Goal: Task Accomplishment & Management: Manage account settings

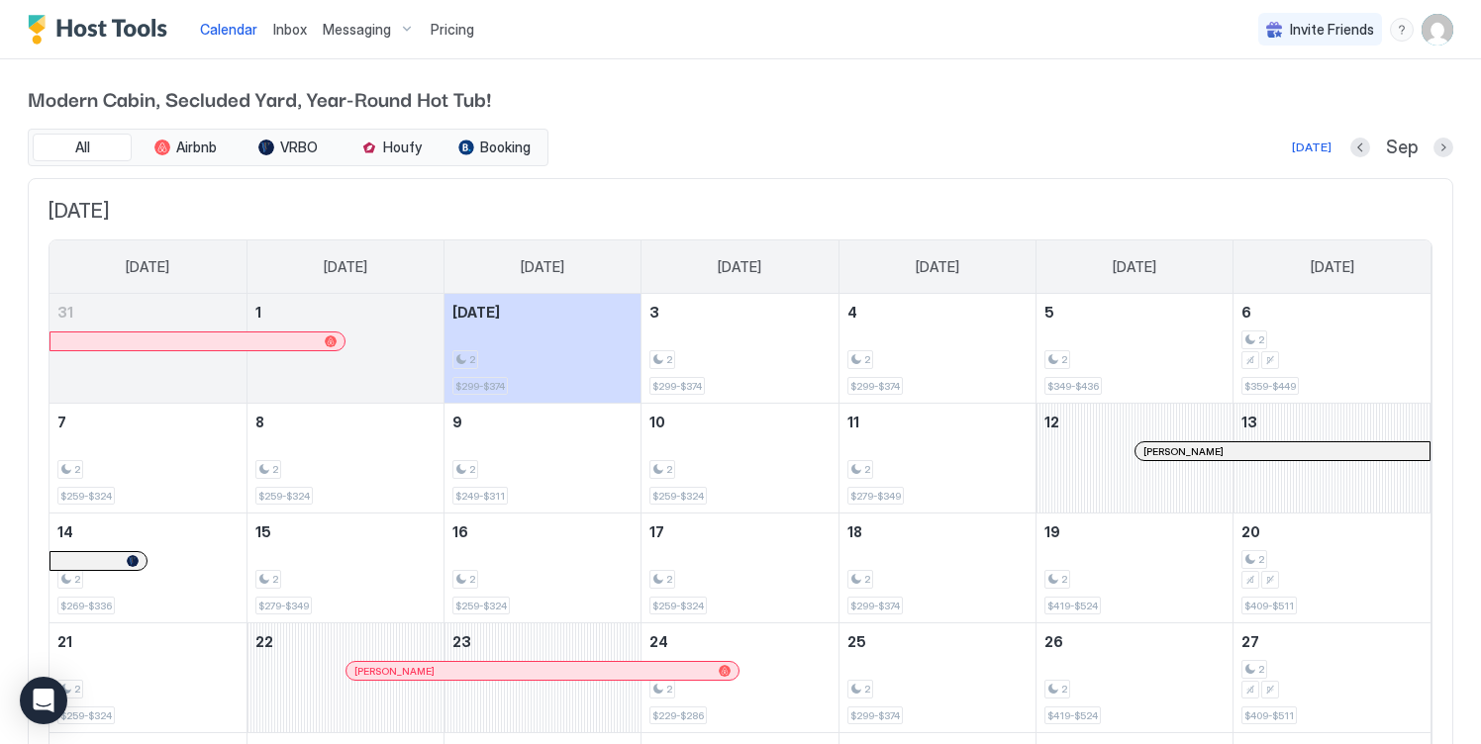
click at [456, 29] on span "Pricing" at bounding box center [453, 30] width 44 height 18
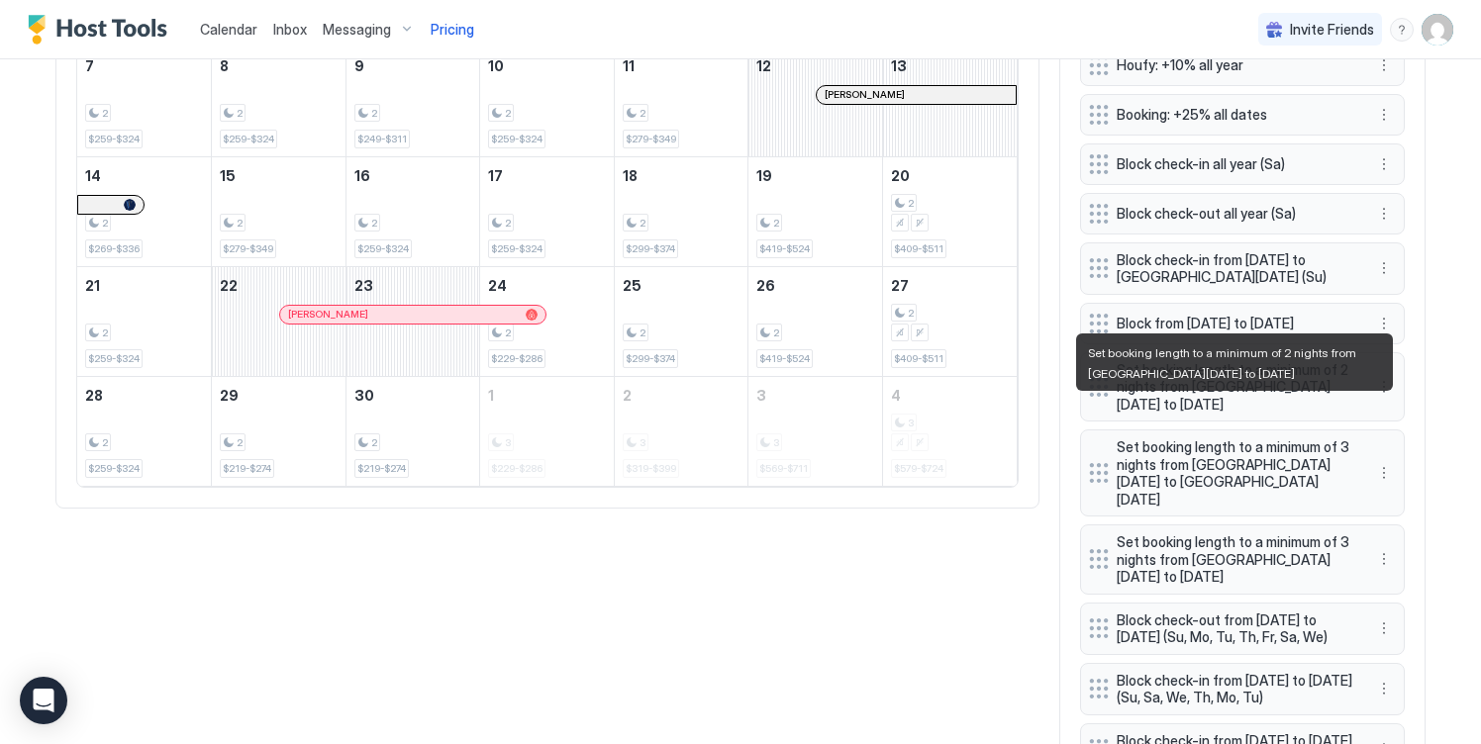
scroll to position [859, 0]
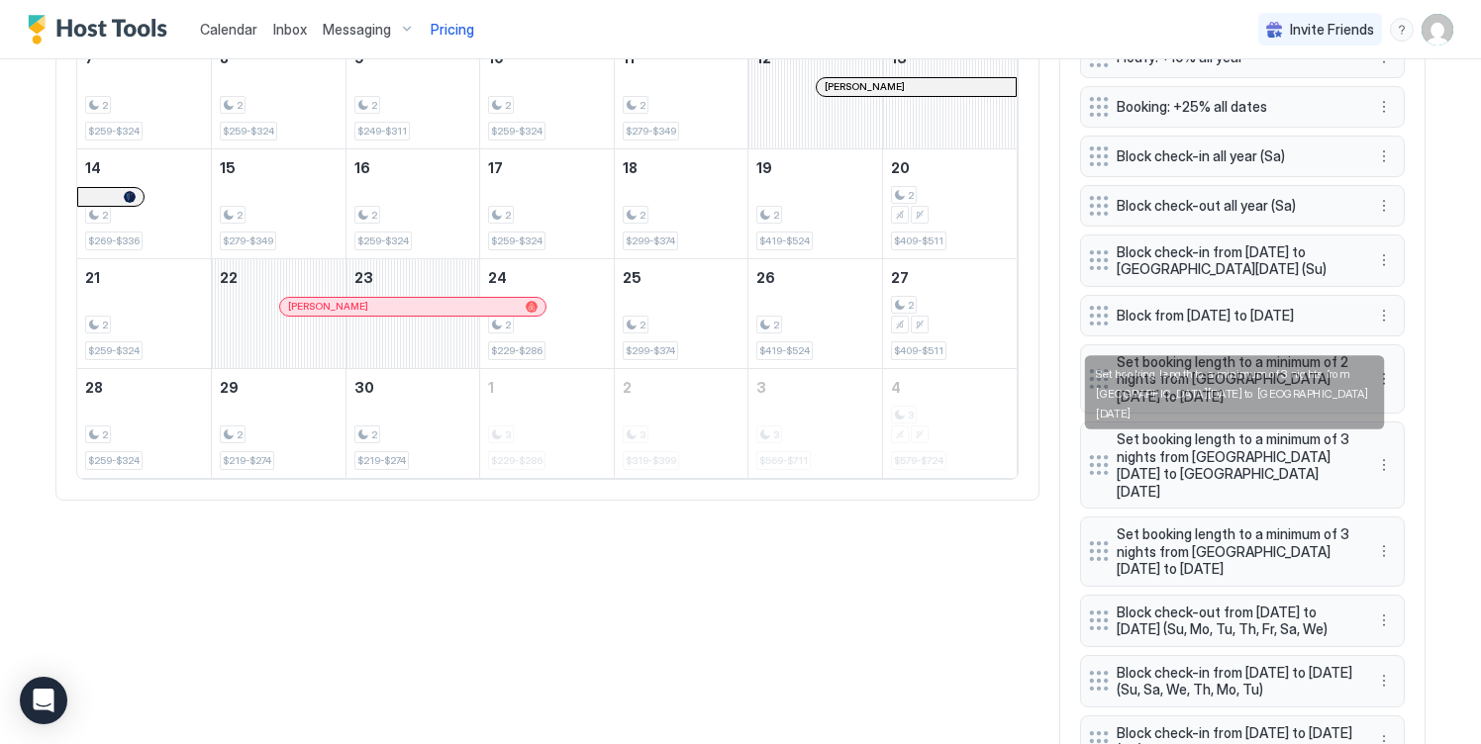
click at [1299, 445] on span "Set booking length to a minimum of 3 nights from [GEOGRAPHIC_DATA][DATE] to [GE…" at bounding box center [1234, 465] width 236 height 69
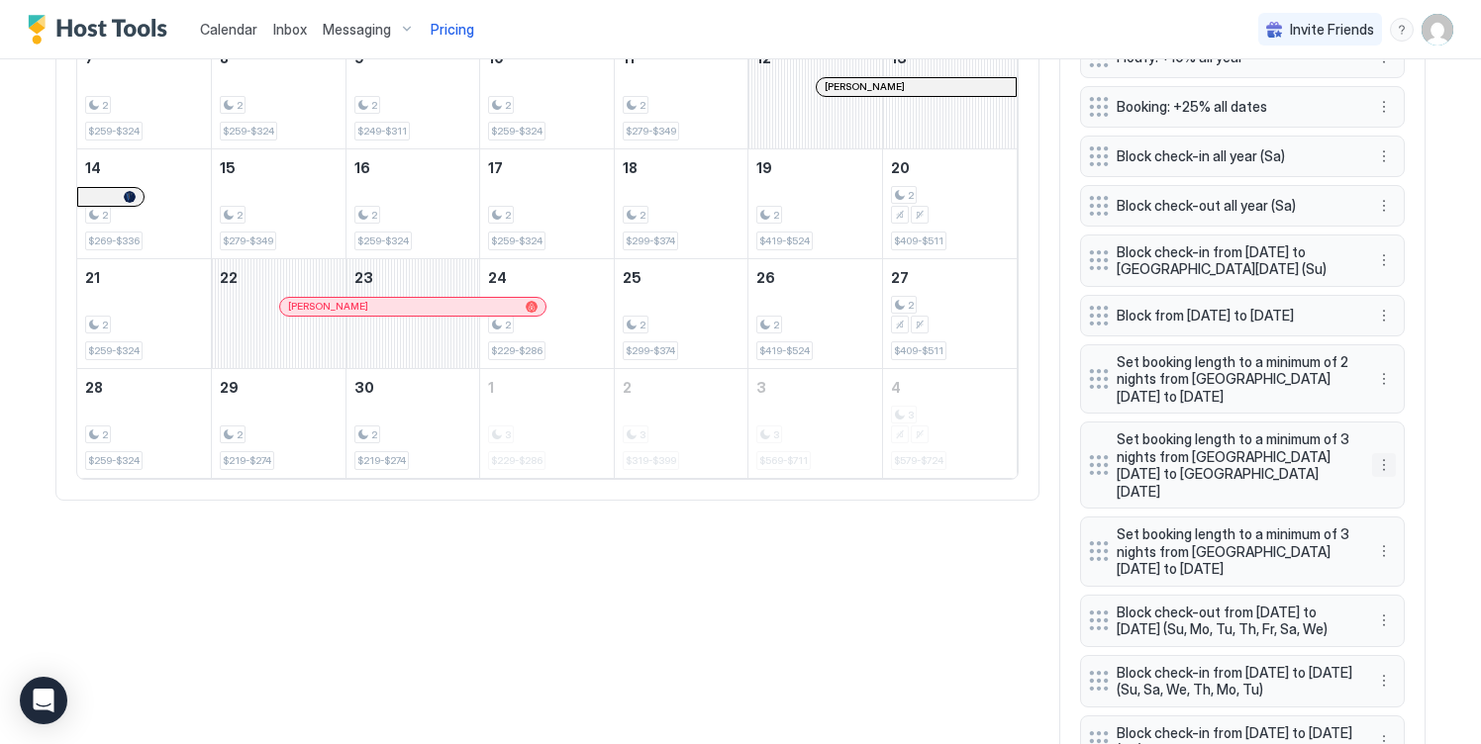
click at [1384, 471] on button "More options" at bounding box center [1384, 465] width 24 height 24
click at [1396, 494] on div "Edit" at bounding box center [1403, 495] width 44 height 15
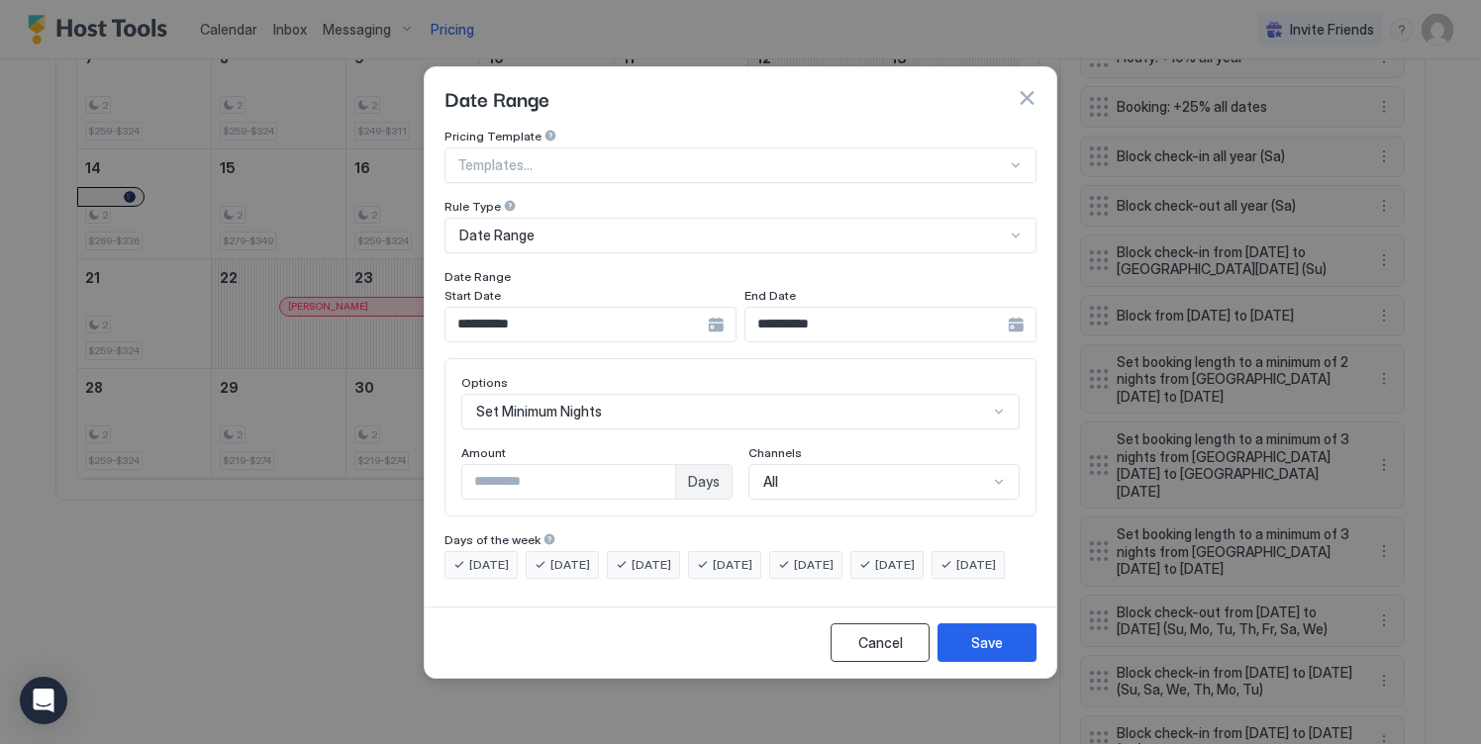
click at [880, 653] on div "Cancel" at bounding box center [880, 642] width 45 height 21
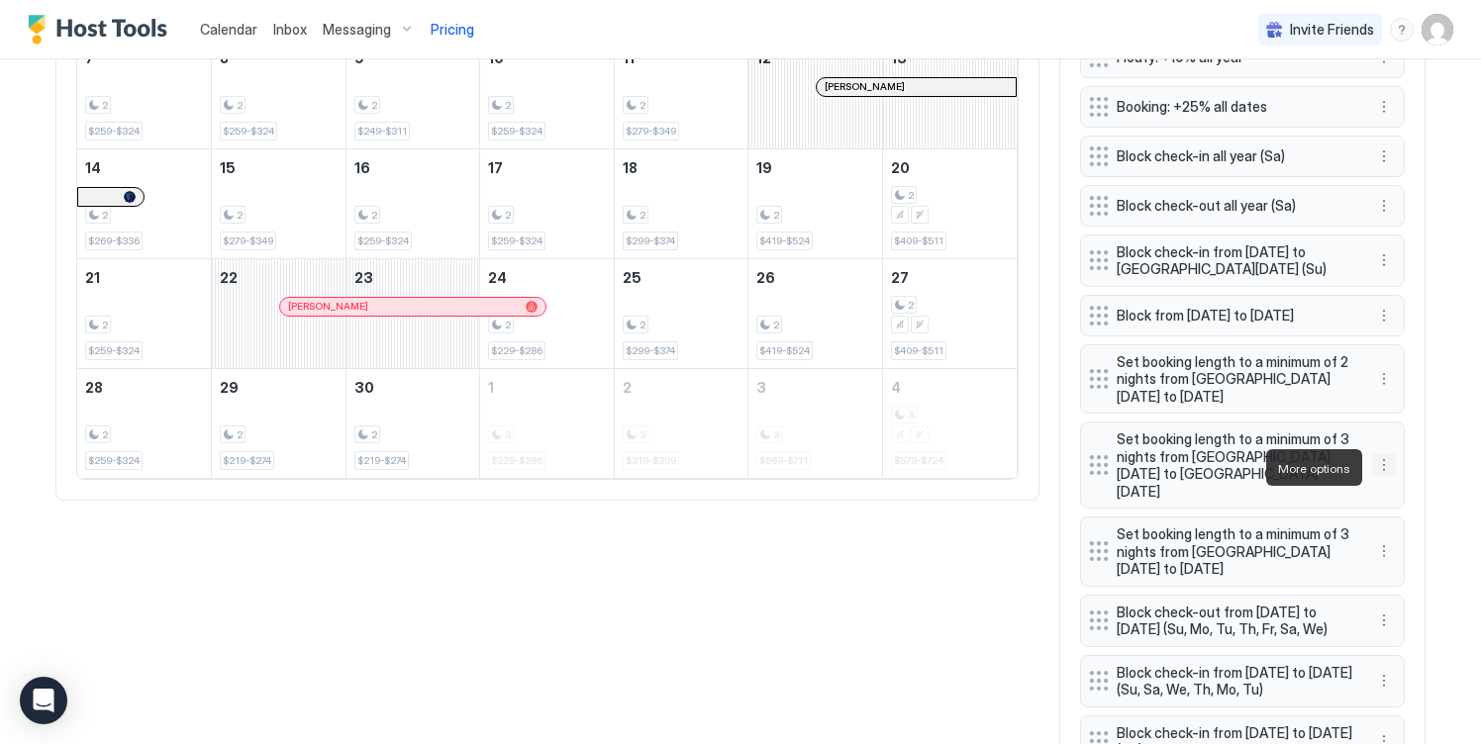
click at [1384, 473] on button "More options" at bounding box center [1384, 465] width 24 height 24
click at [1400, 553] on div "Delete" at bounding box center [1410, 558] width 58 height 15
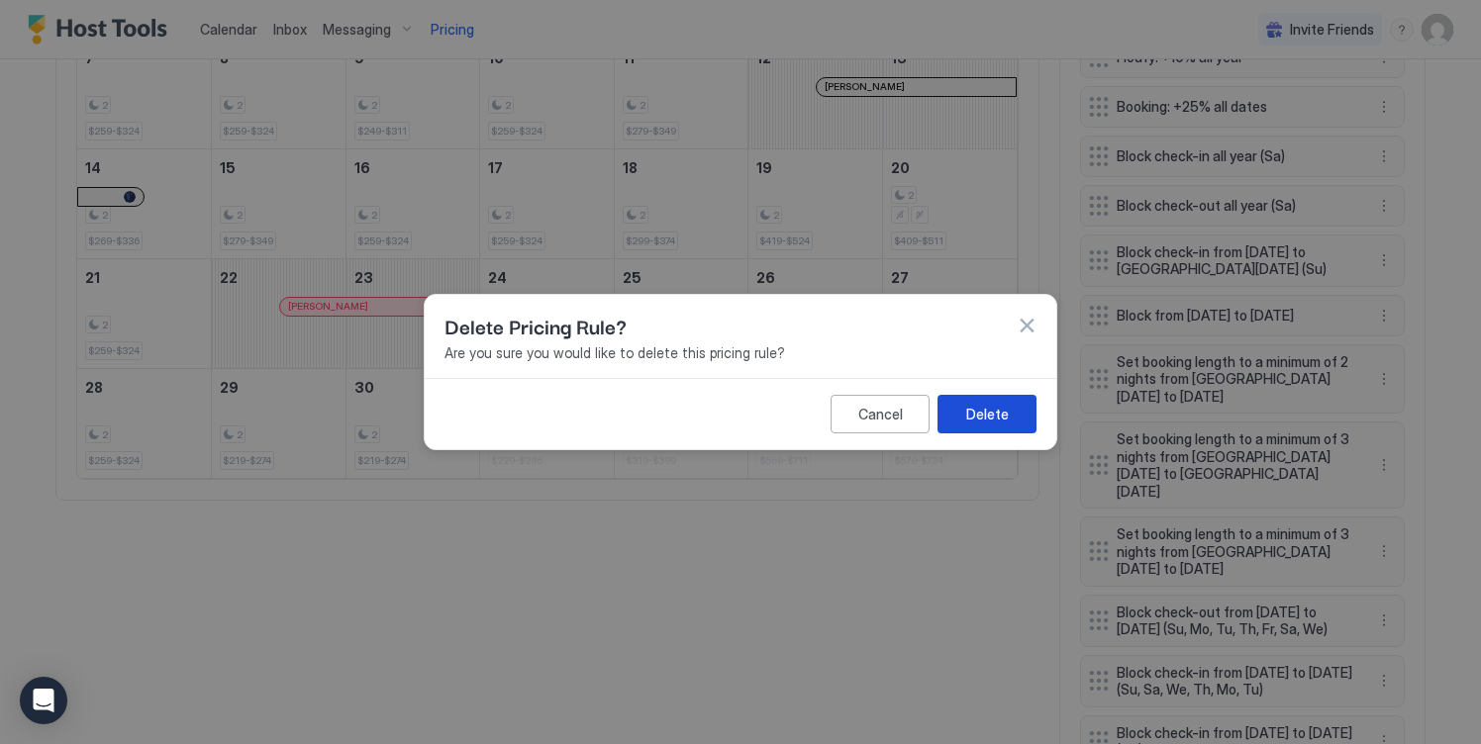
click at [968, 422] on div "Delete" at bounding box center [987, 414] width 43 height 21
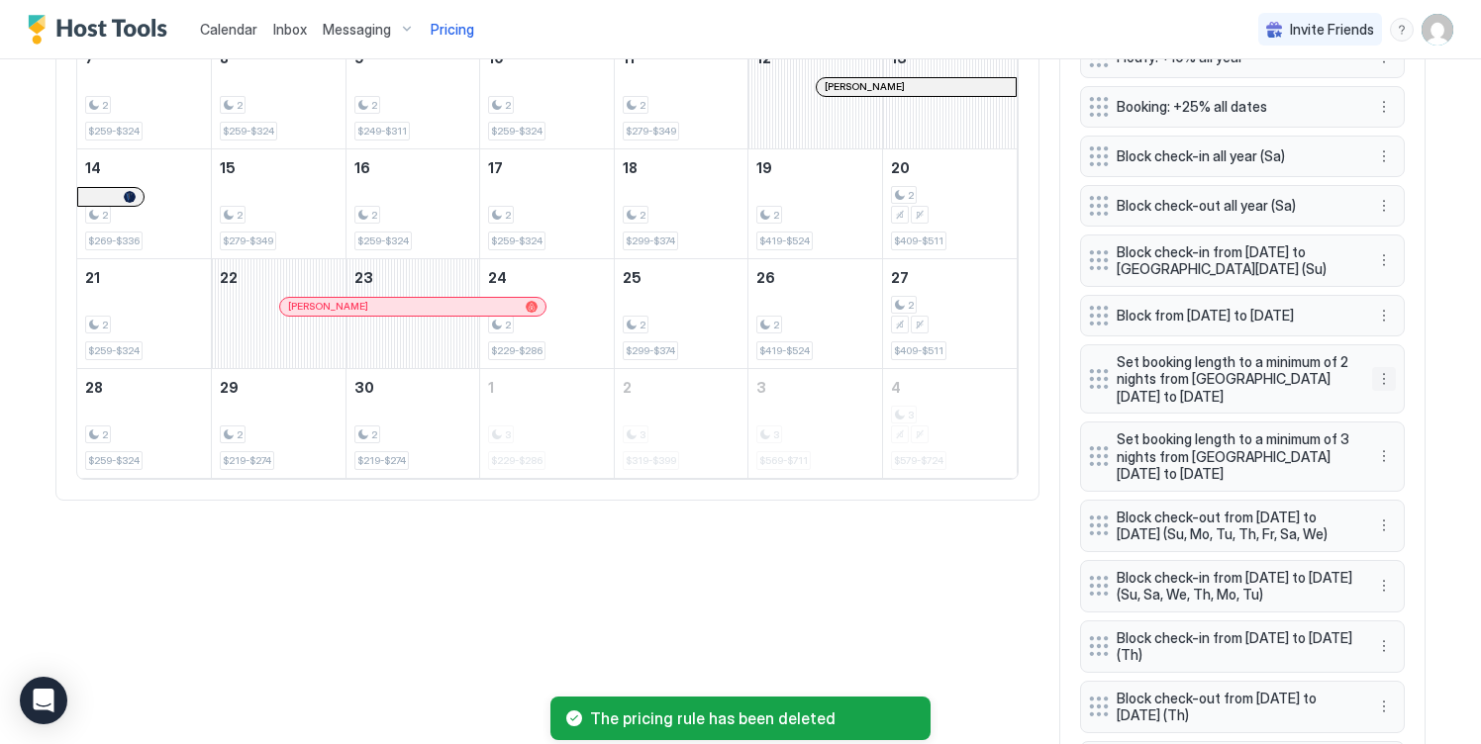
click at [1374, 381] on button "More options" at bounding box center [1384, 379] width 24 height 24
click at [1414, 487] on span "Delete" at bounding box center [1420, 480] width 37 height 15
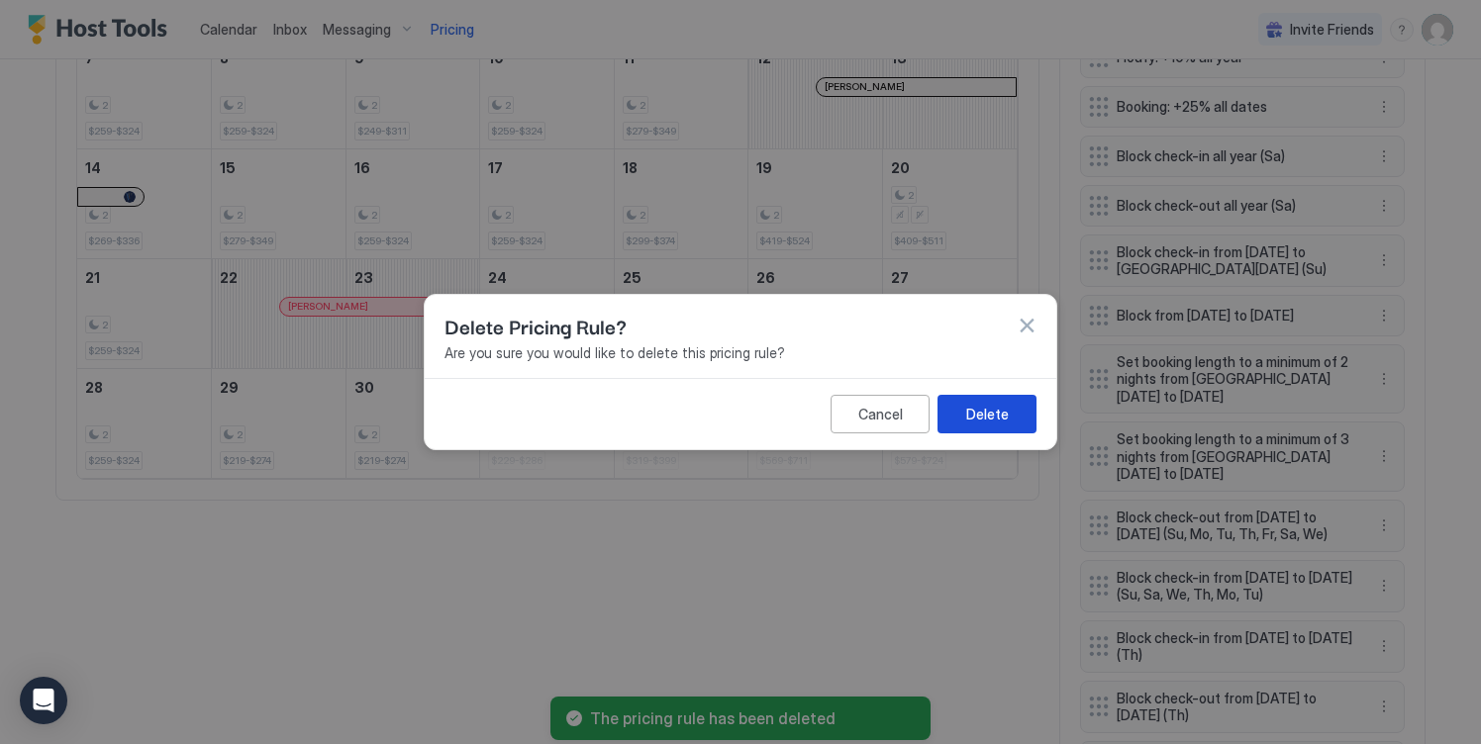
click at [1016, 419] on button "Delete" at bounding box center [986, 414] width 99 height 39
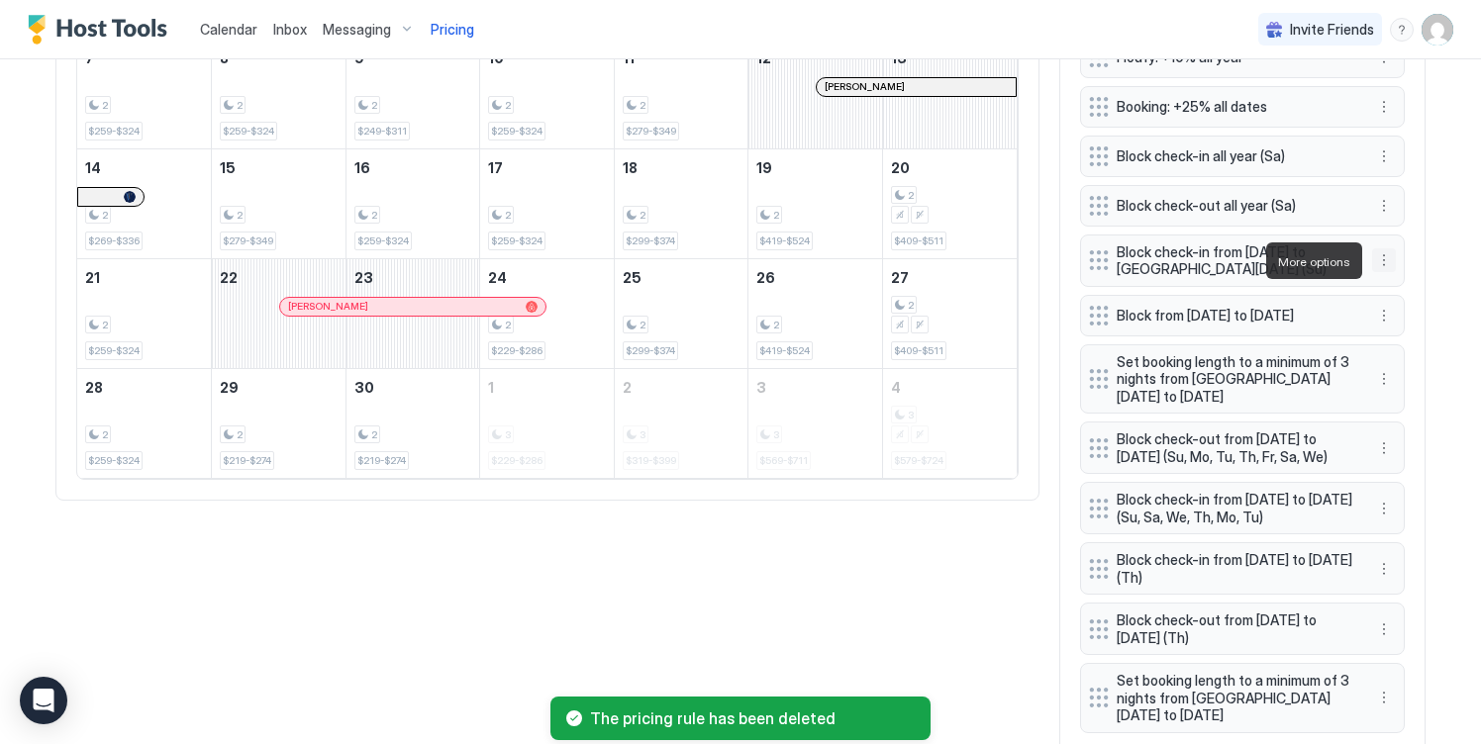
click at [1381, 255] on button "More options" at bounding box center [1384, 260] width 24 height 24
click at [1397, 341] on div "Delete" at bounding box center [1410, 353] width 74 height 32
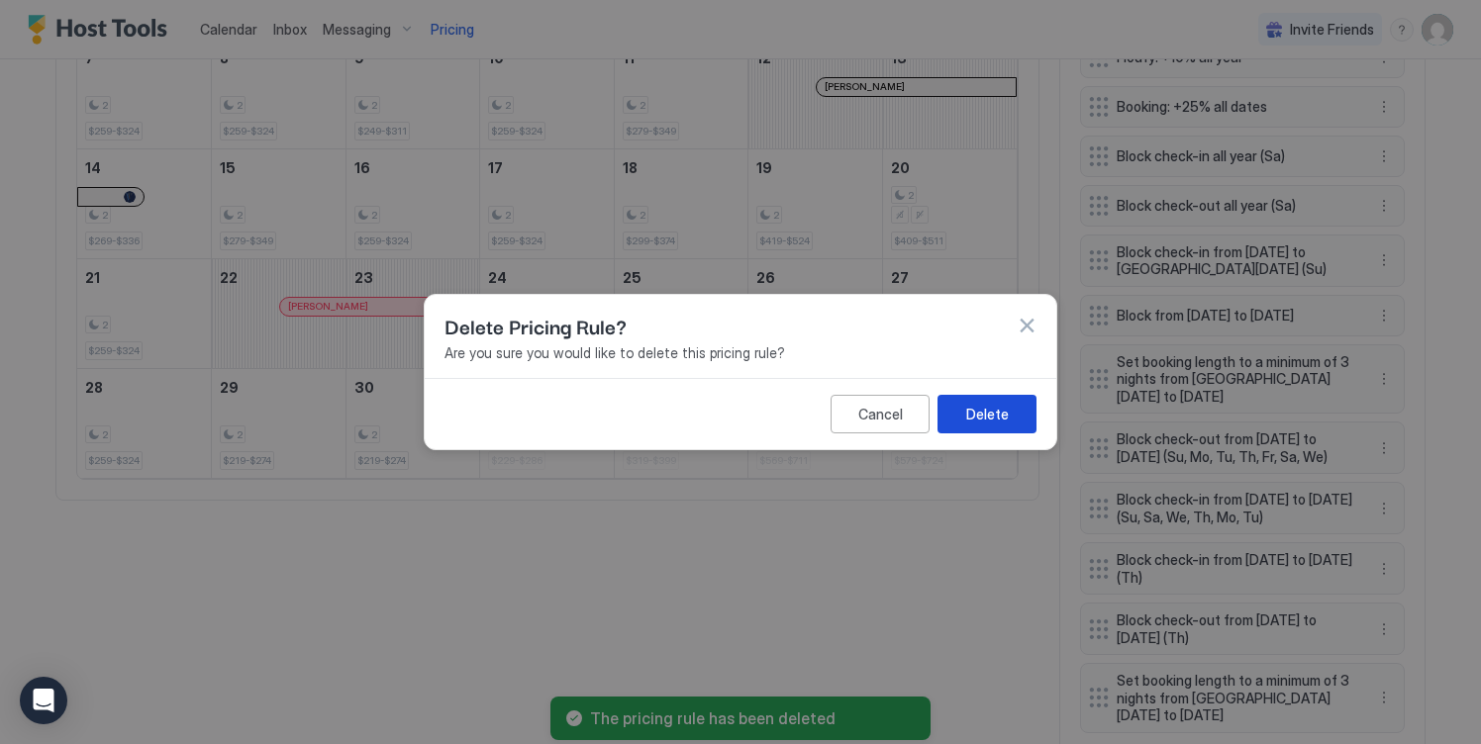
click at [995, 416] on div "Delete" at bounding box center [987, 414] width 43 height 21
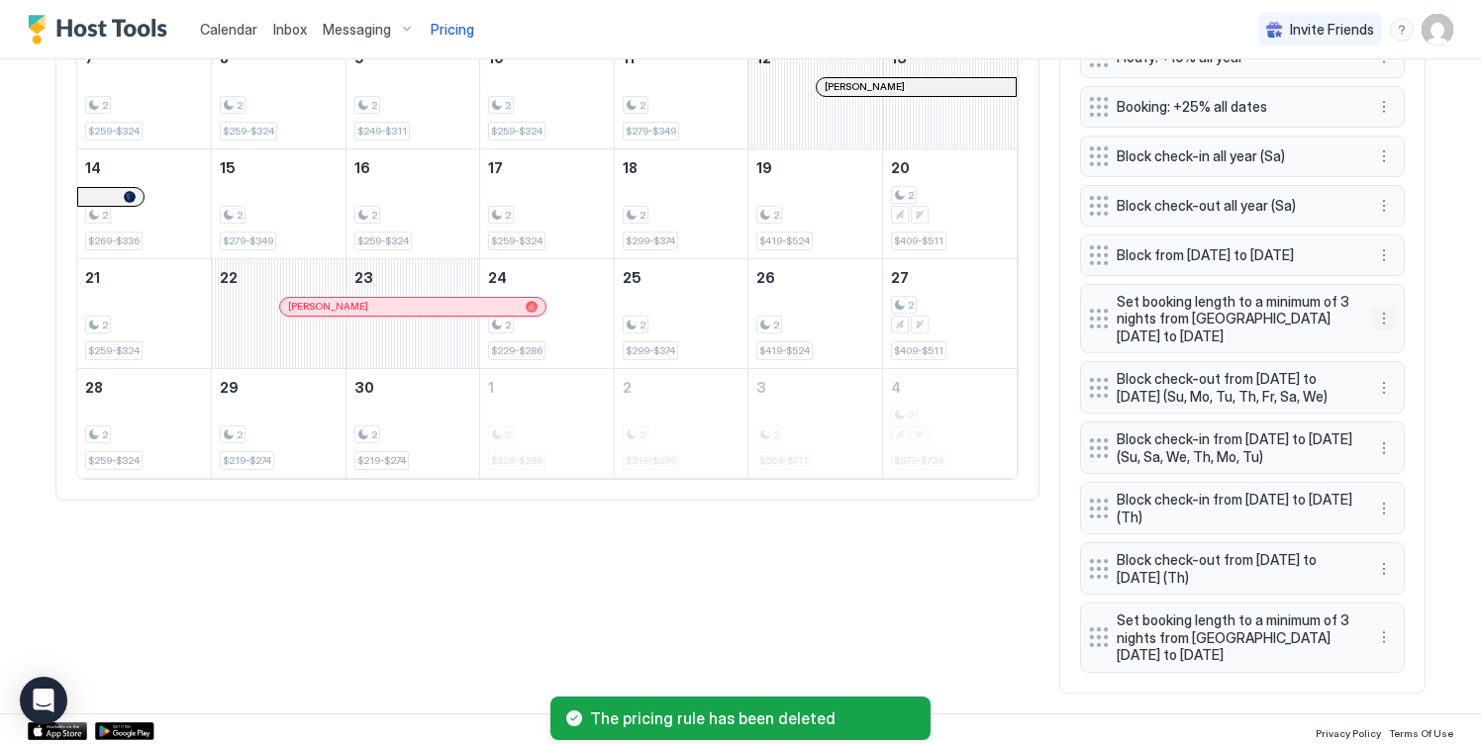
click at [1390, 331] on button "More options" at bounding box center [1384, 319] width 24 height 24
click at [1405, 425] on span "Delete" at bounding box center [1420, 420] width 37 height 15
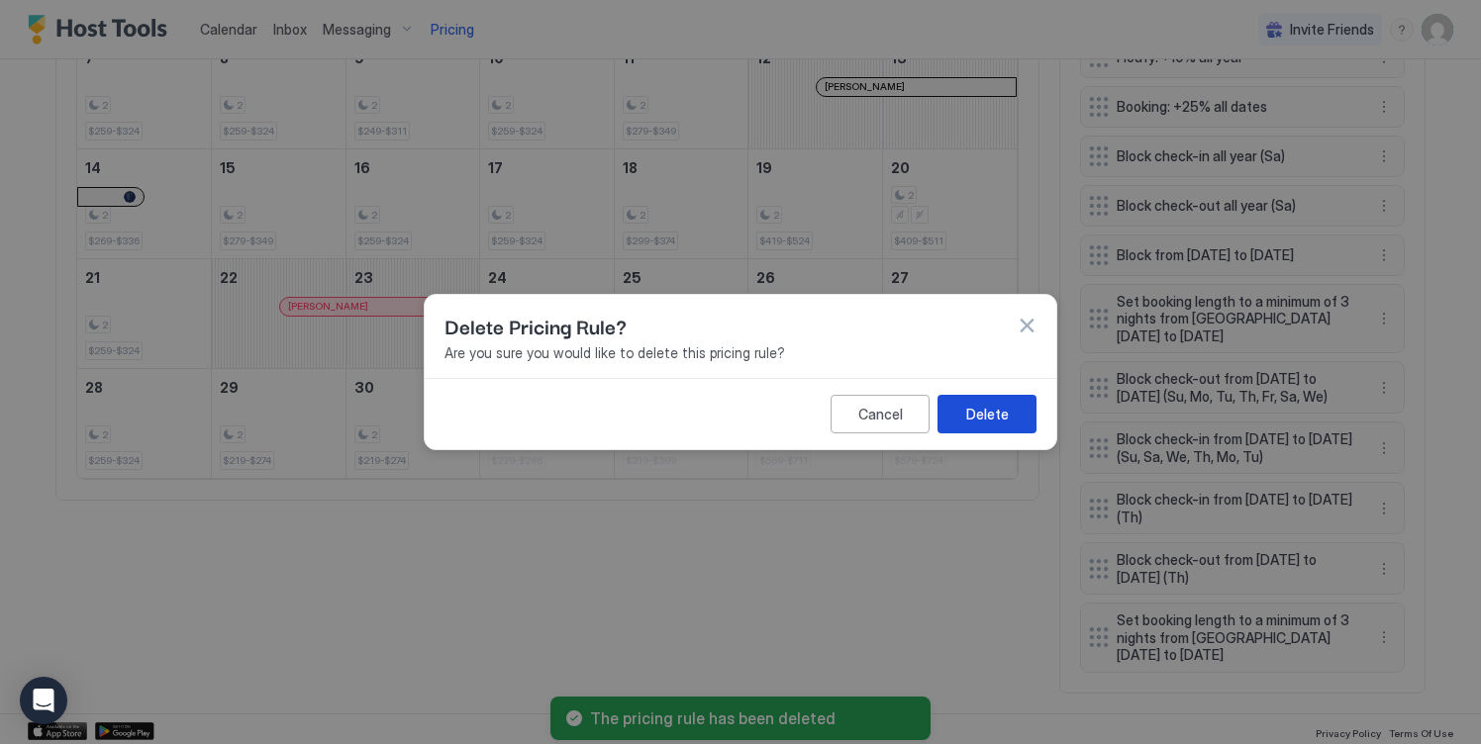
click at [991, 424] on div "Delete" at bounding box center [987, 414] width 43 height 21
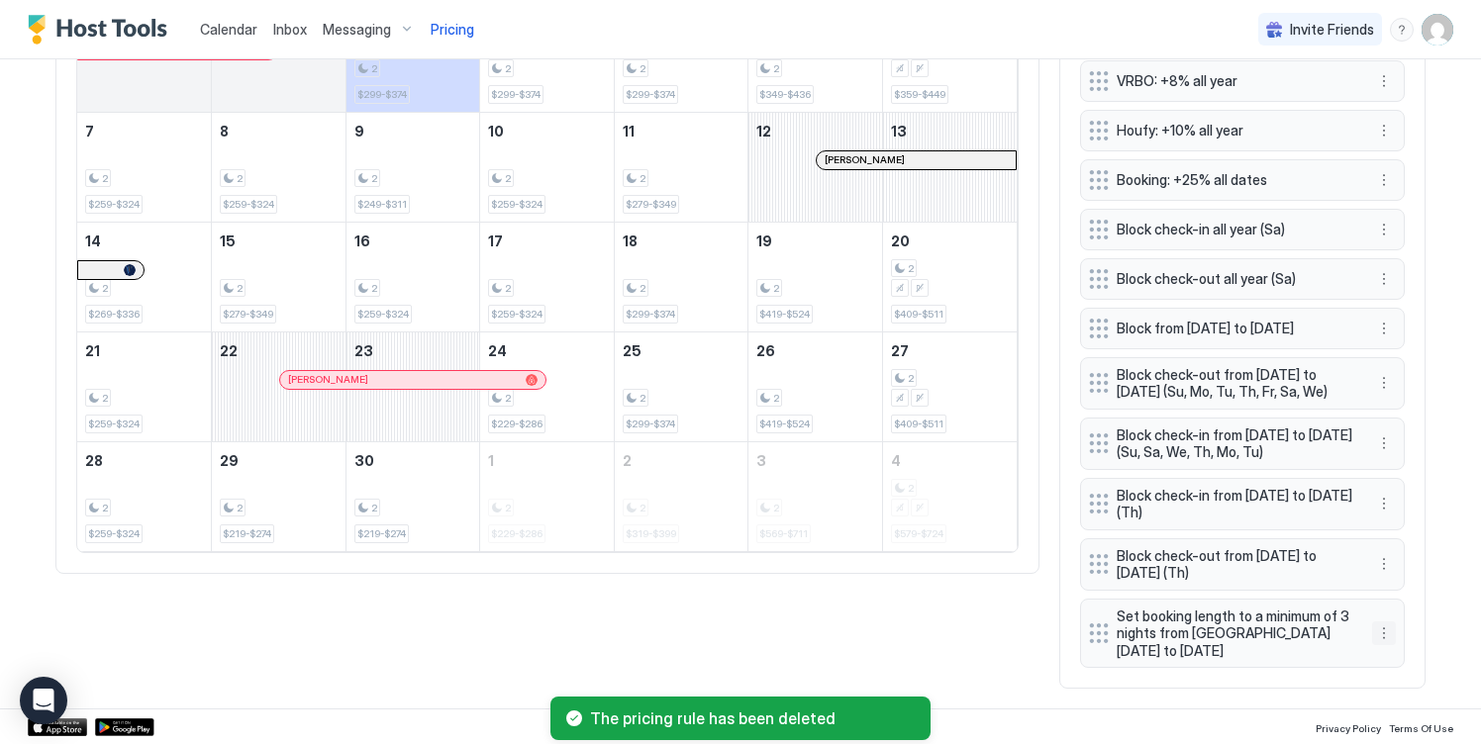
click at [1381, 631] on button "More options" at bounding box center [1384, 634] width 24 height 24
click at [1400, 721] on div "Delete" at bounding box center [1410, 724] width 58 height 15
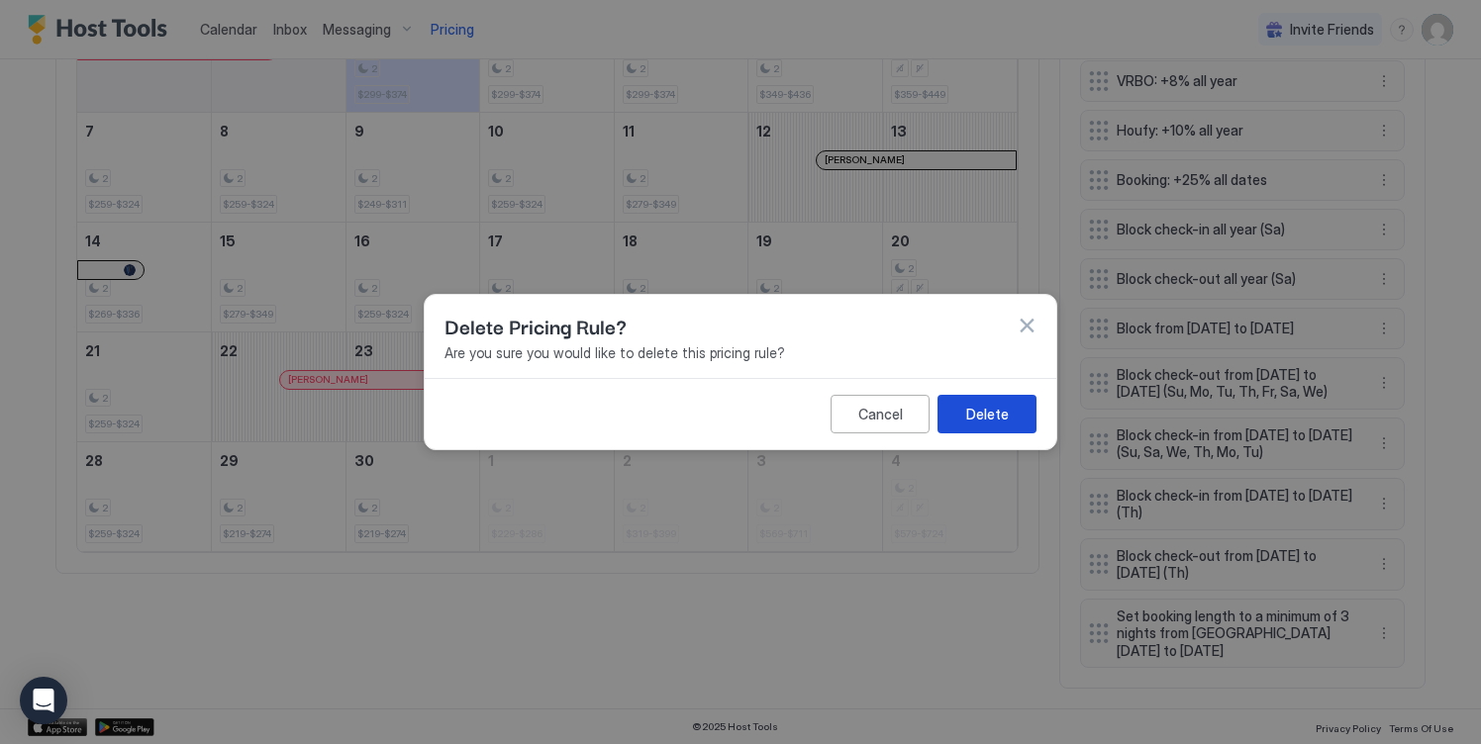
click at [984, 420] on div "Delete" at bounding box center [987, 414] width 43 height 21
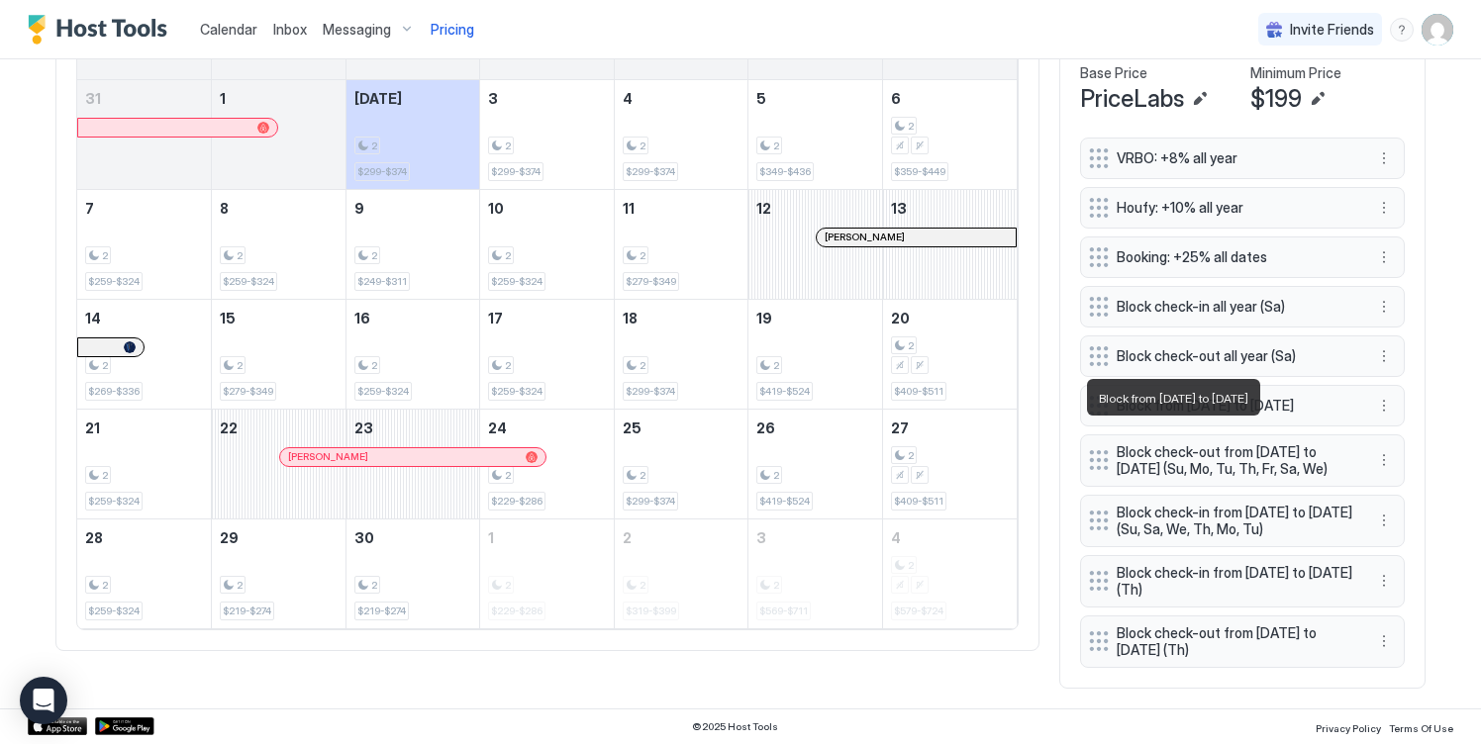
scroll to position [753, 0]
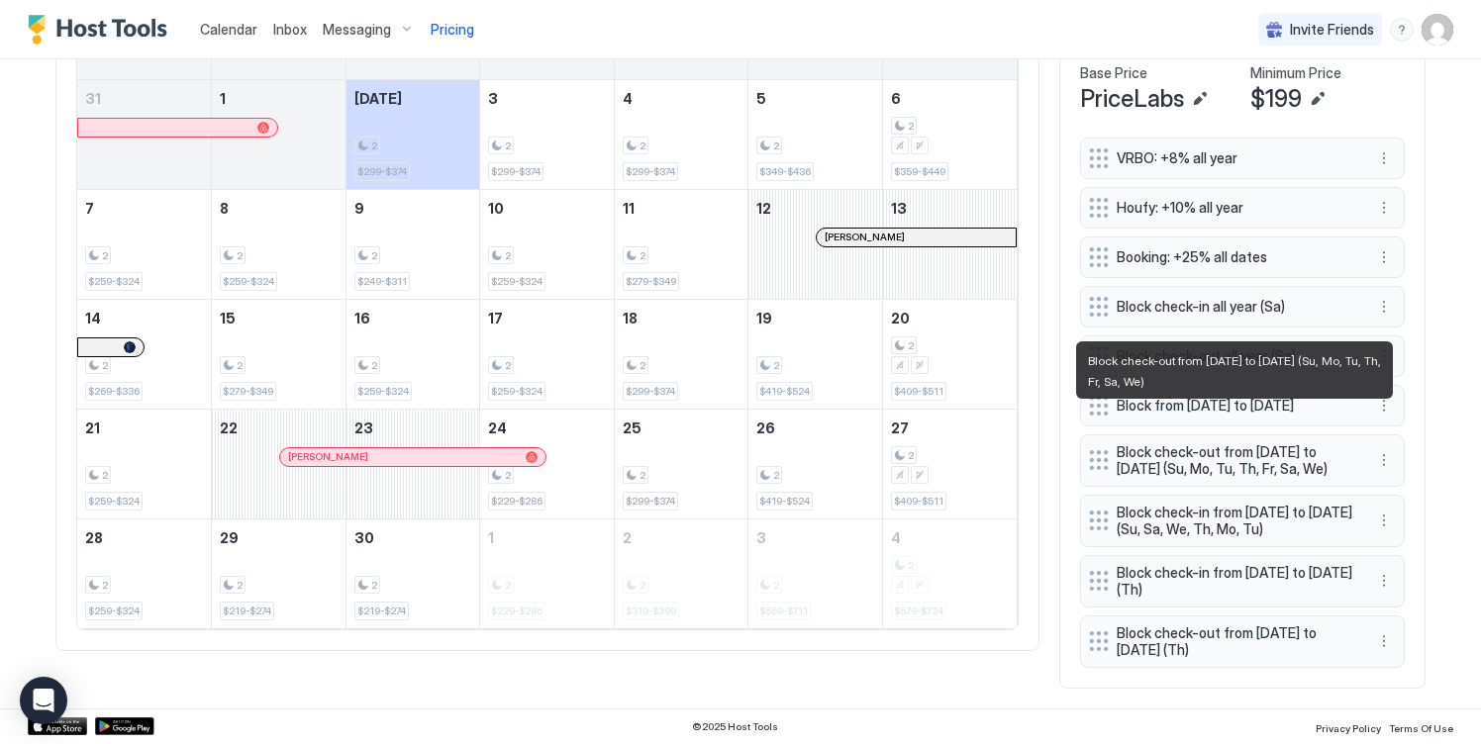
click at [1343, 458] on span "Block check-out from [DATE] to [DATE] (Su, Mo, Tu, Th, Fr, Sa, We)" at bounding box center [1234, 460] width 236 height 35
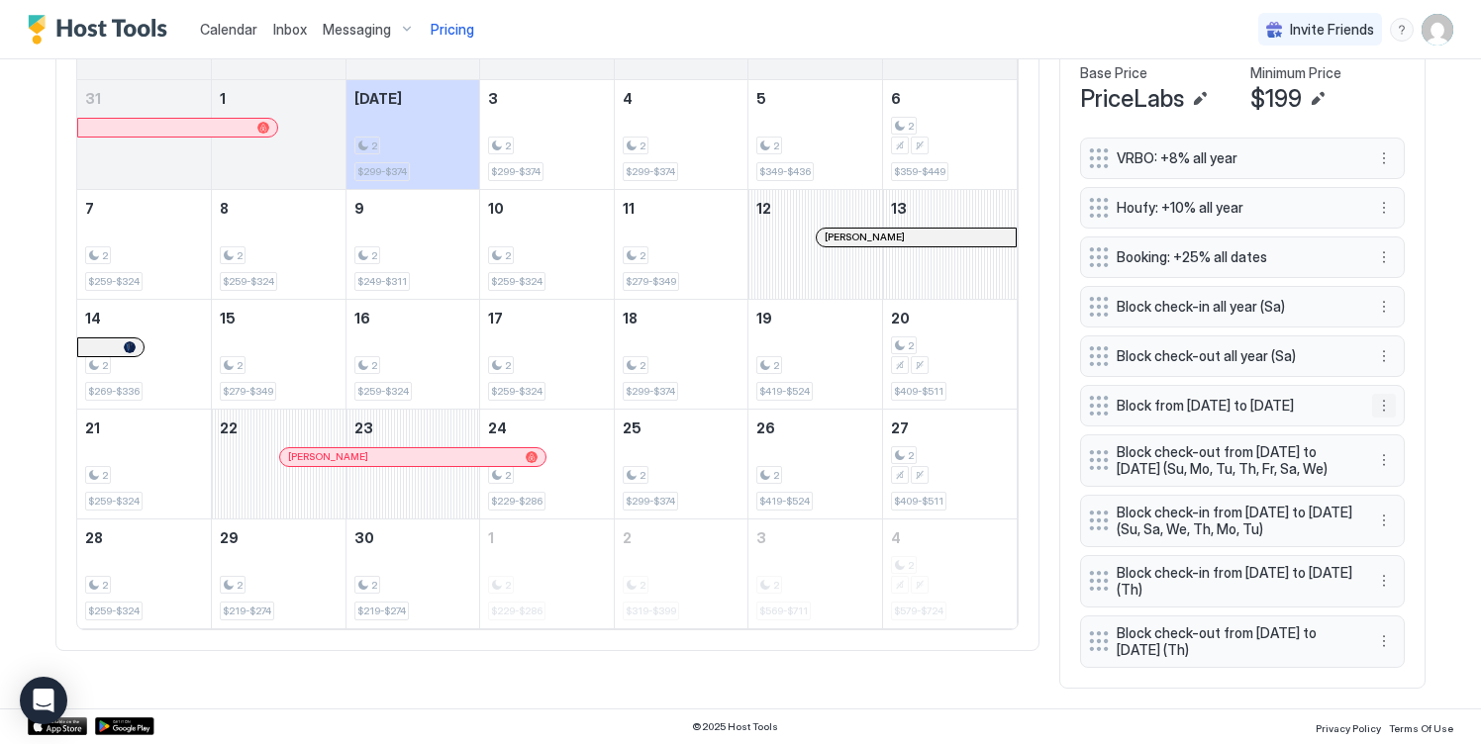
click at [1378, 394] on button "More options" at bounding box center [1384, 406] width 24 height 24
click at [1398, 387] on div "Edit" at bounding box center [1403, 393] width 44 height 15
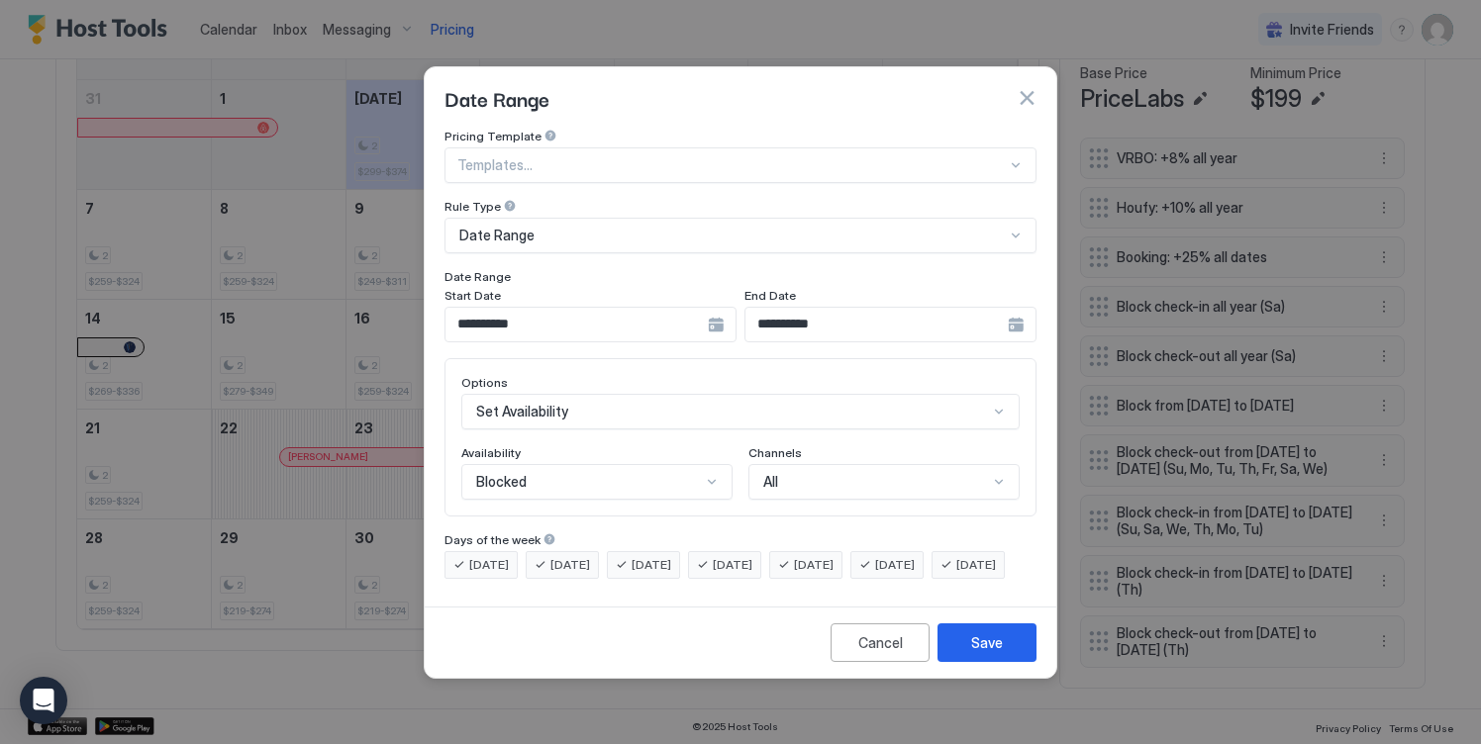
click at [724, 310] on div "**********" at bounding box center [590, 325] width 292 height 36
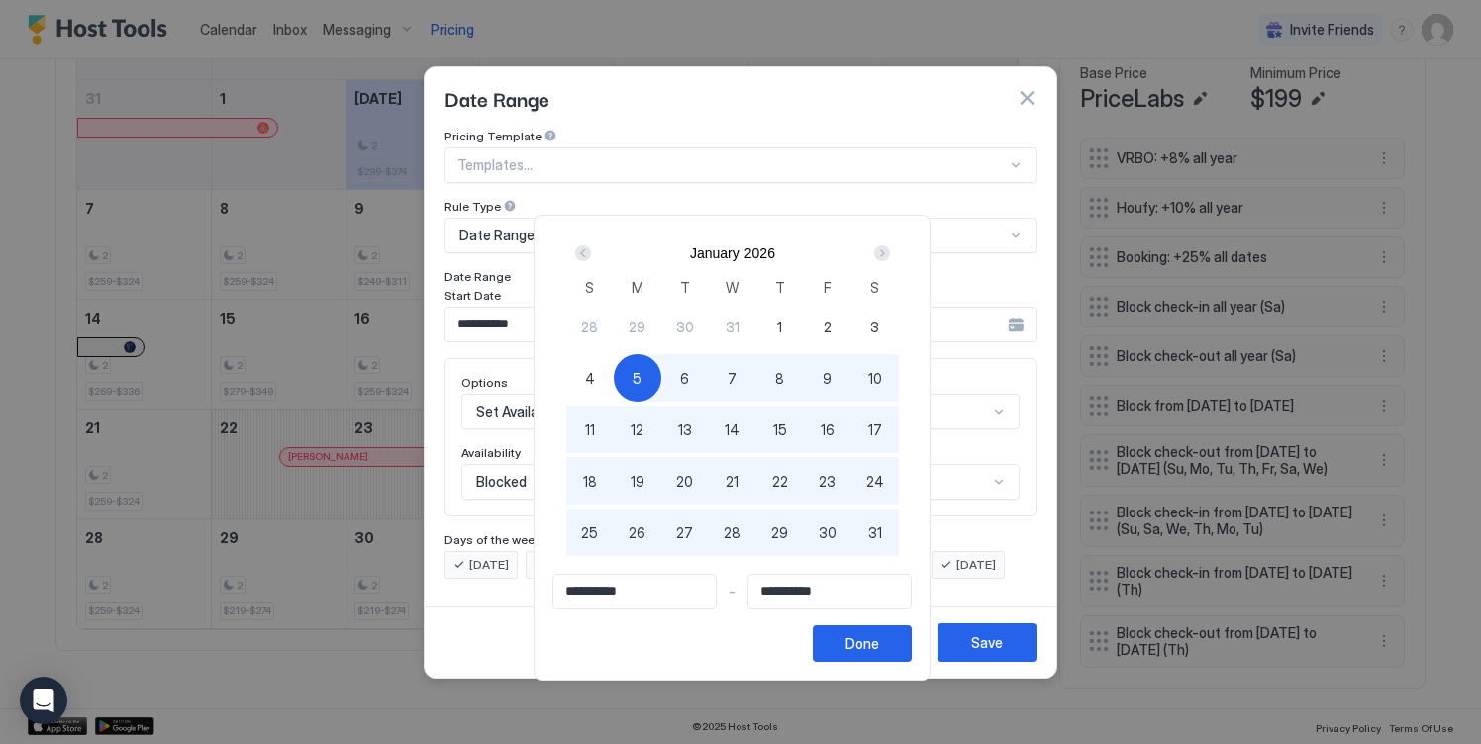
click at [890, 251] on div "Next" at bounding box center [882, 253] width 16 height 16
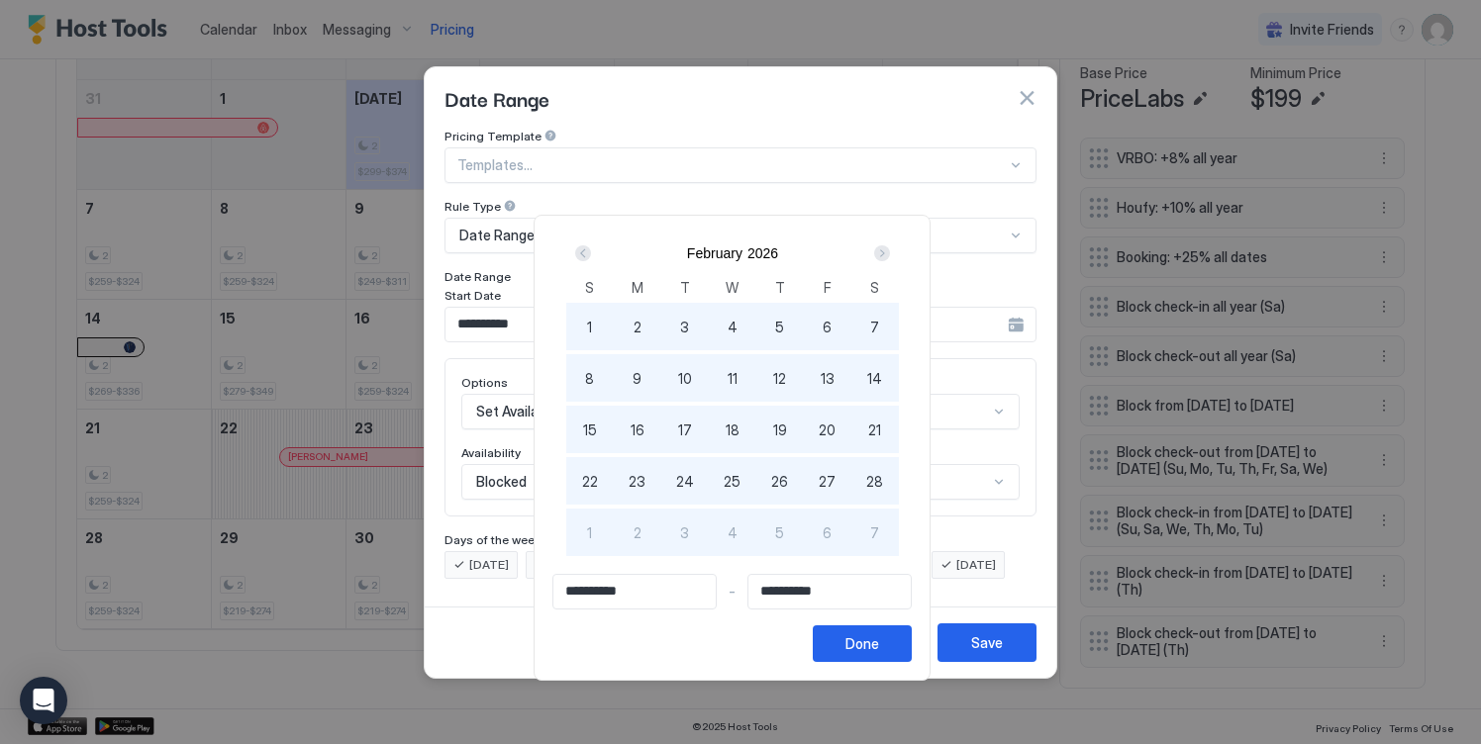
click at [890, 251] on div "Next" at bounding box center [882, 253] width 16 height 16
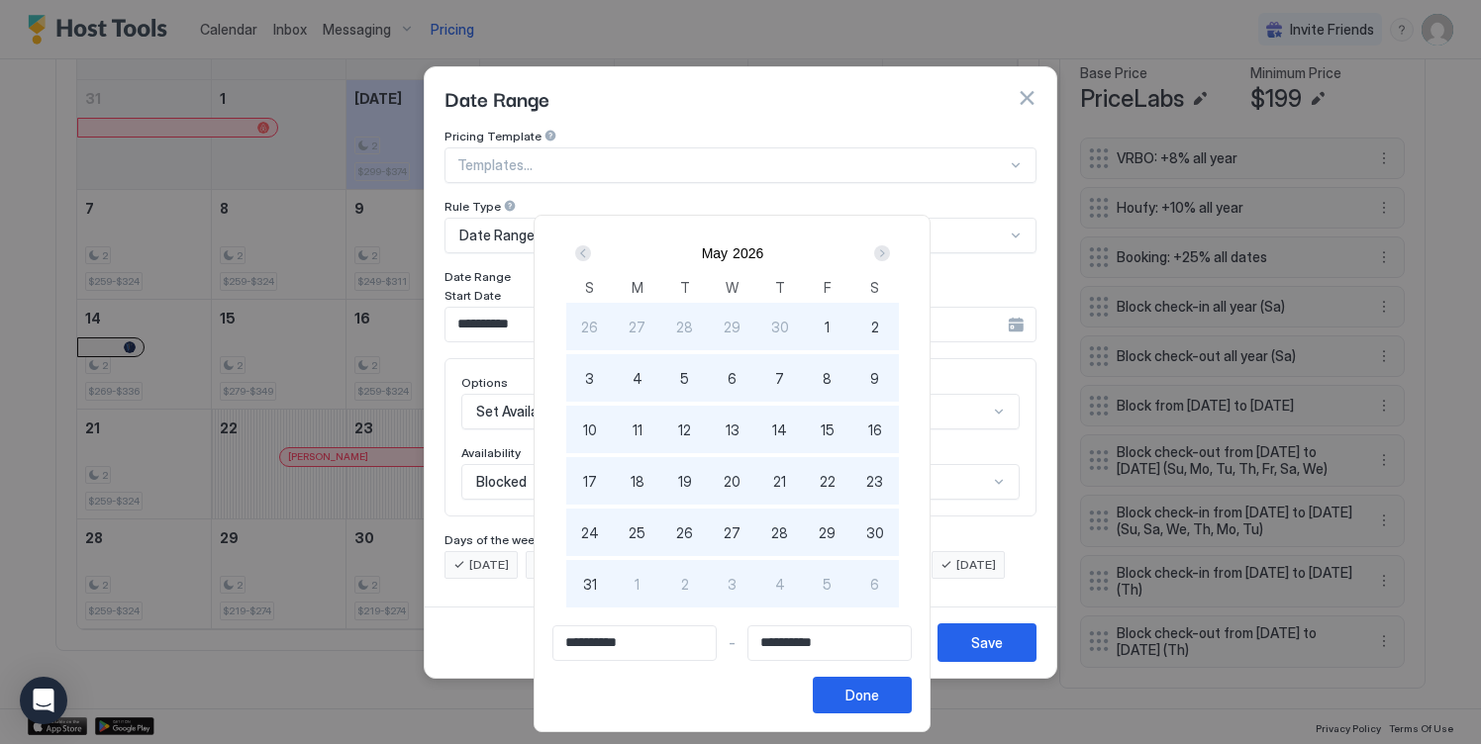
click at [784, 481] on span "21" at bounding box center [779, 481] width 13 height 21
type input "**********"
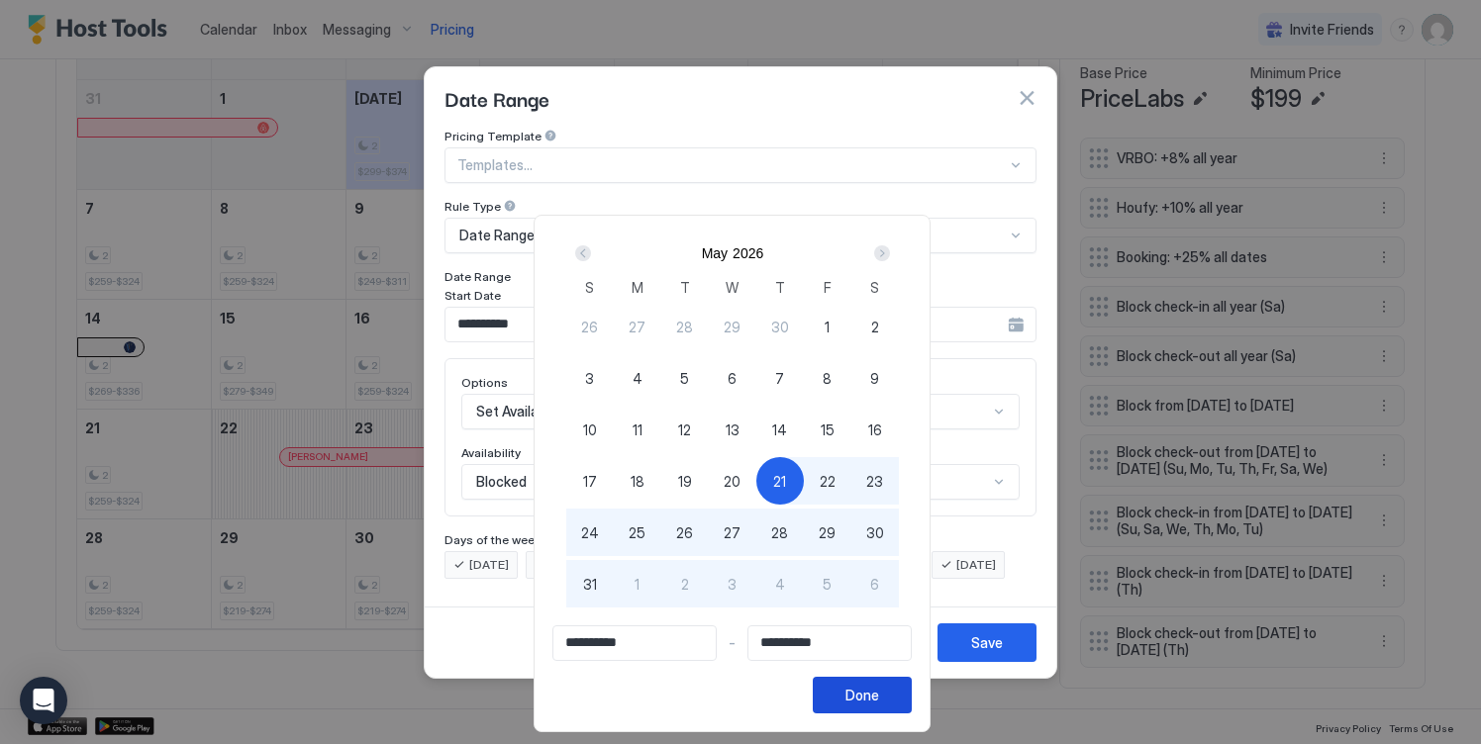
click at [866, 699] on div "Done" at bounding box center [862, 695] width 34 height 21
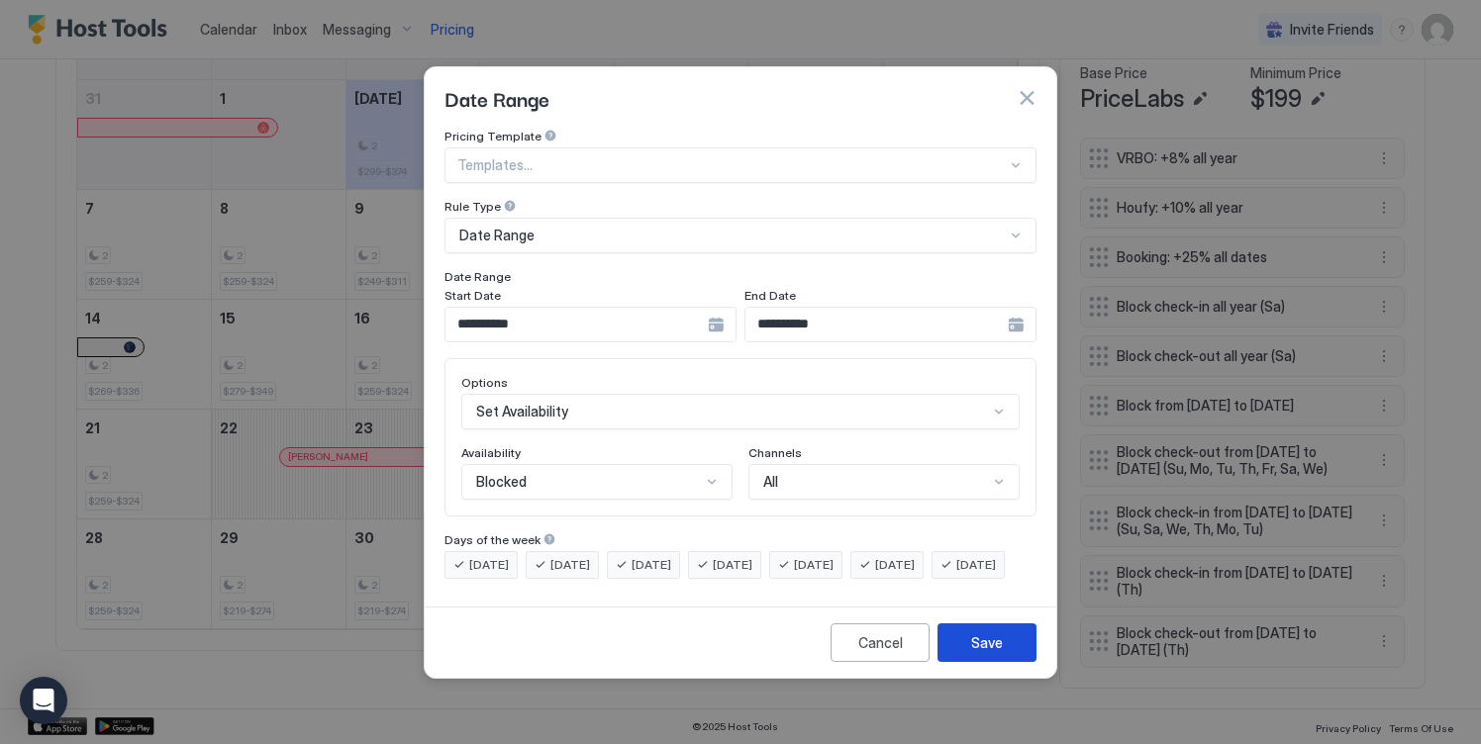
click at [959, 662] on button "Save" at bounding box center [986, 643] width 99 height 39
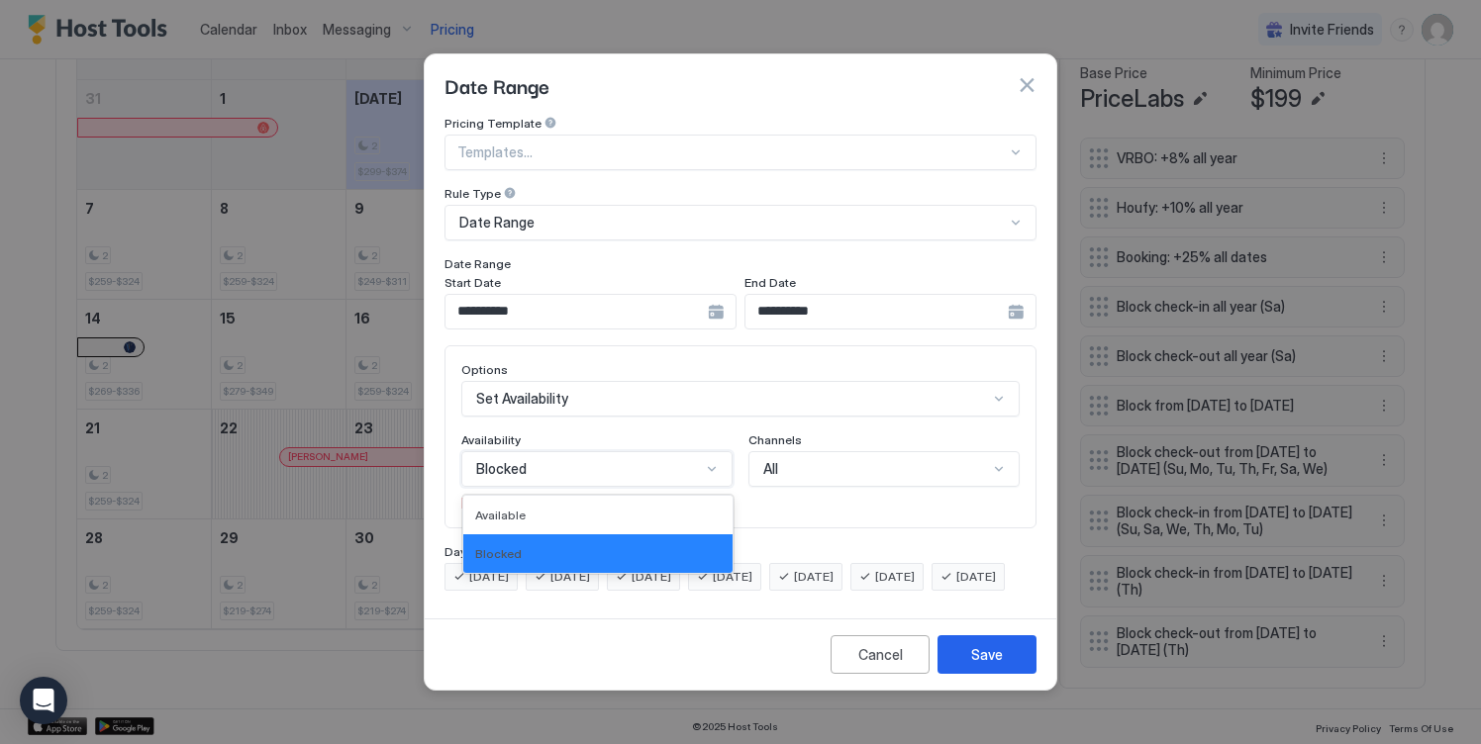
click at [697, 460] on div "Blocked" at bounding box center [588, 469] width 225 height 18
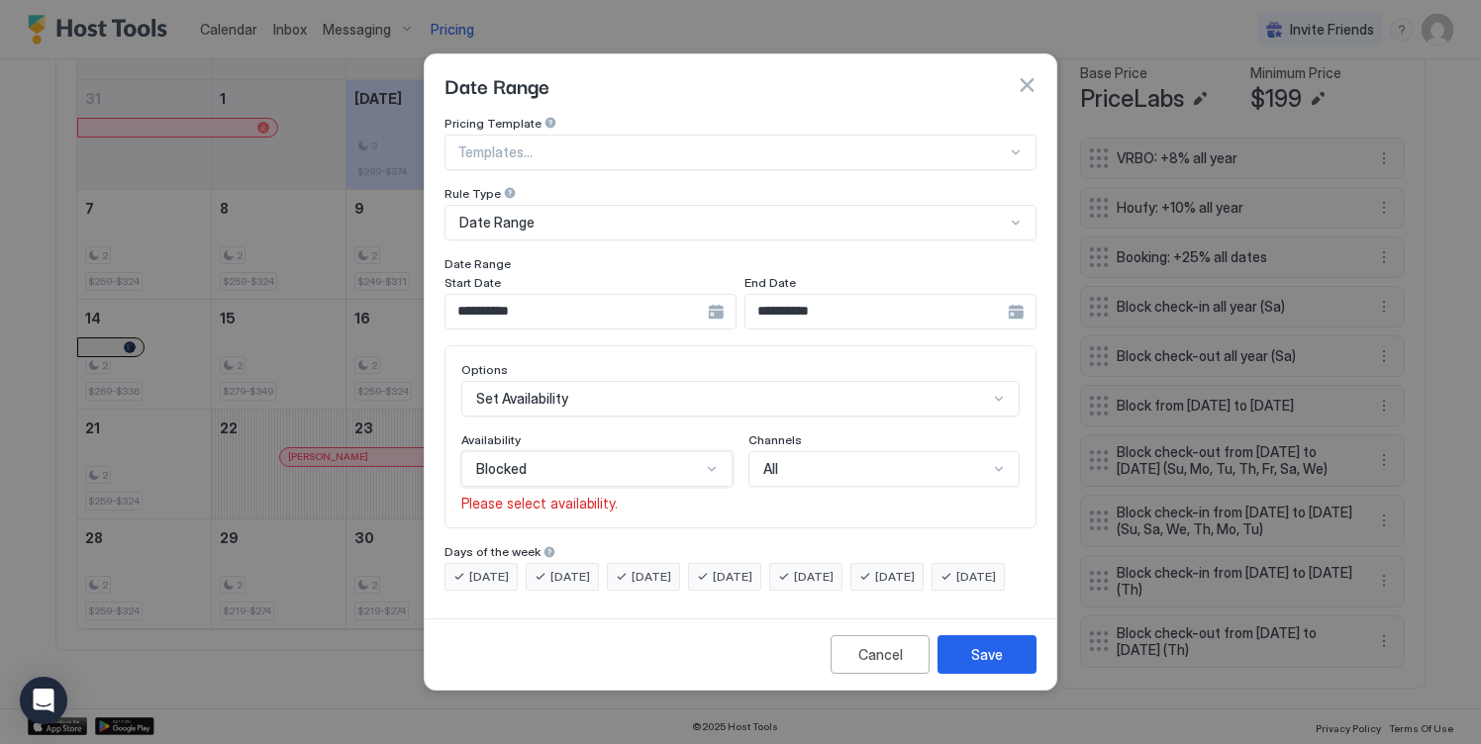
click at [697, 460] on div "Blocked" at bounding box center [588, 469] width 225 height 18
click at [992, 665] on div "Save" at bounding box center [987, 654] width 32 height 21
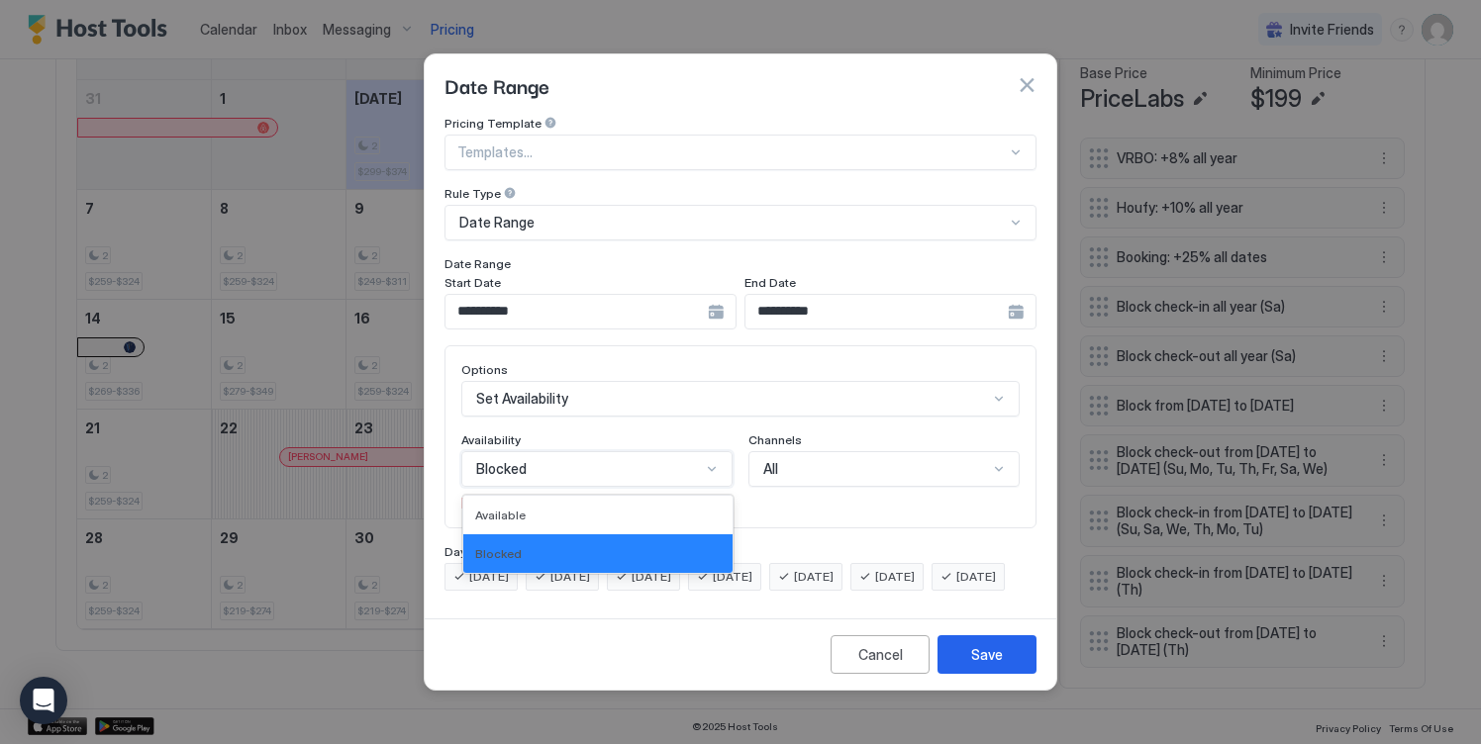
click at [620, 451] on div "Blocked" at bounding box center [596, 469] width 271 height 36
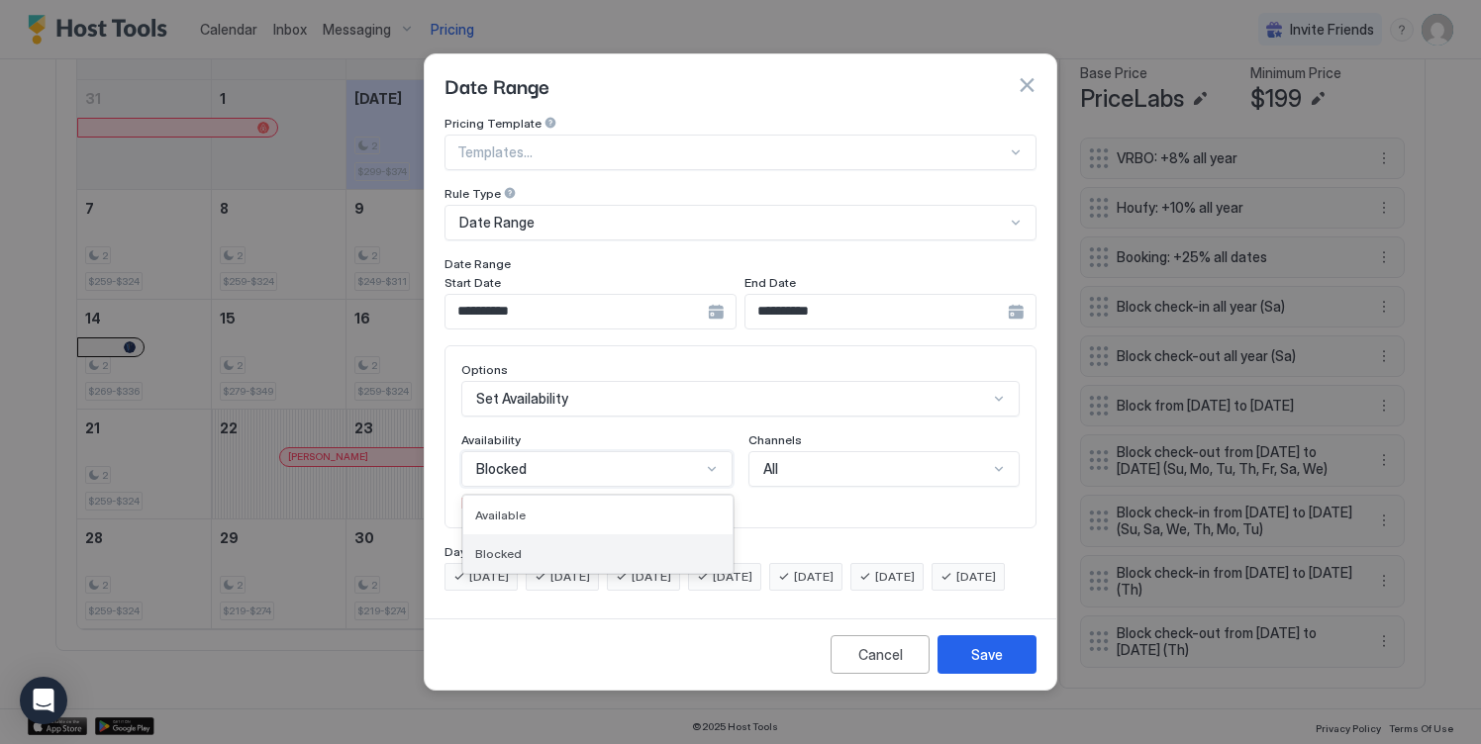
click at [550, 534] on div "Blocked" at bounding box center [597, 553] width 269 height 39
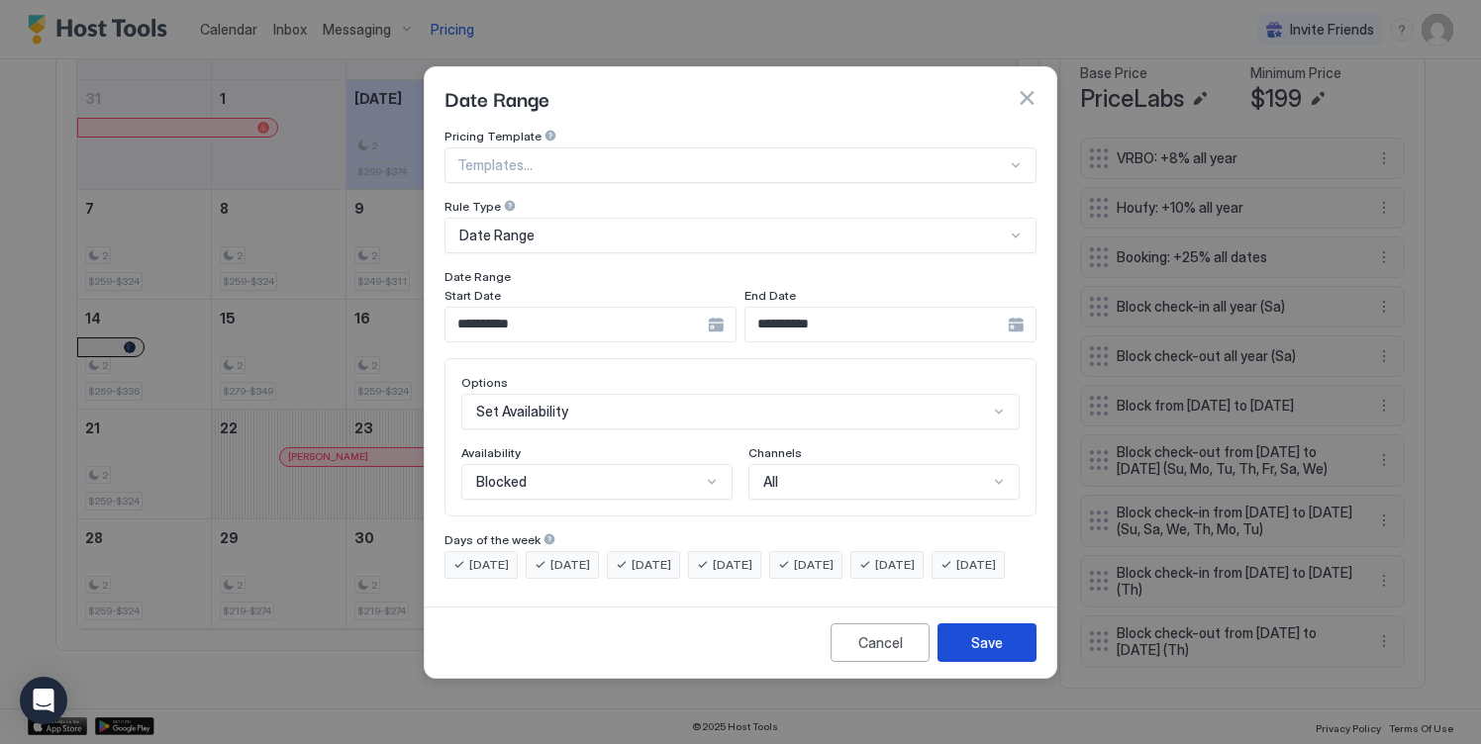
click at [982, 653] on div "Save" at bounding box center [987, 642] width 32 height 21
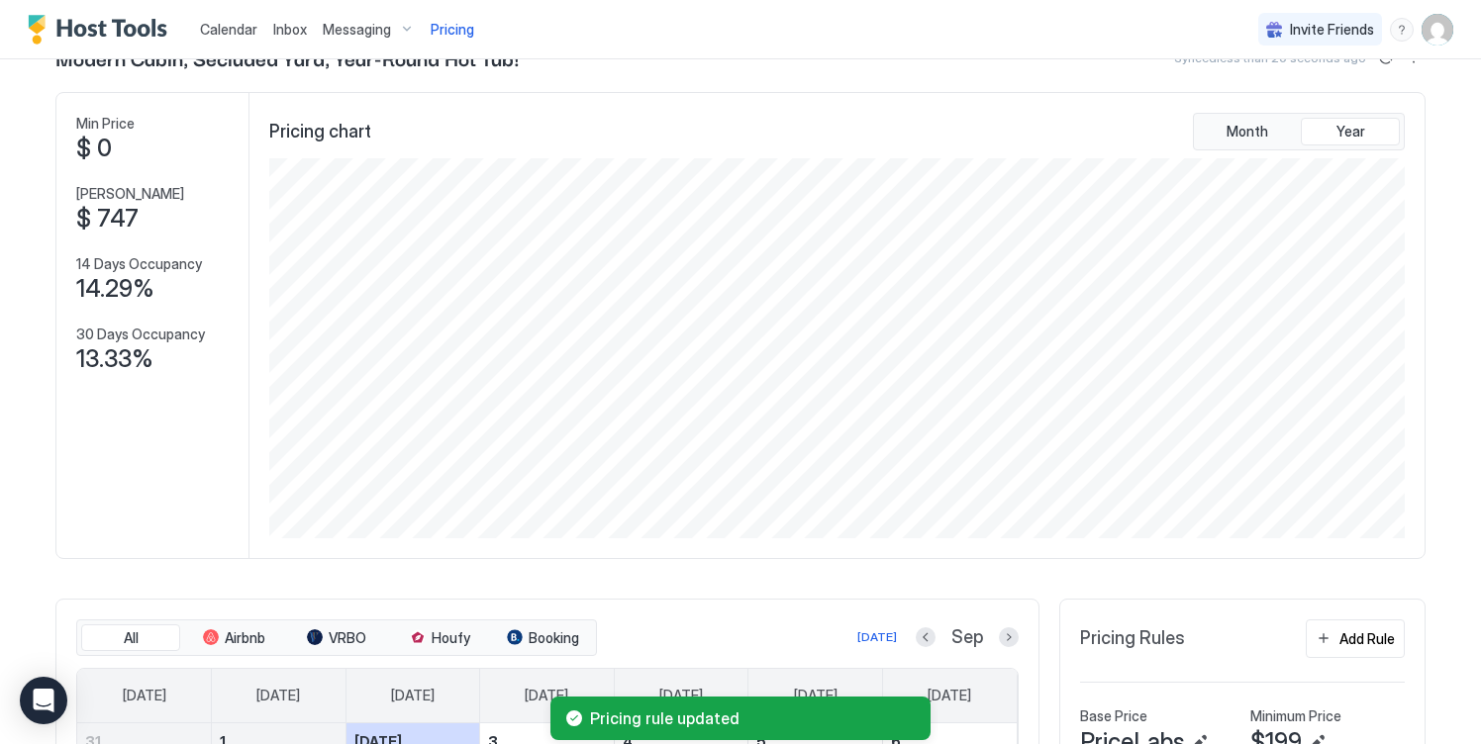
scroll to position [0, 0]
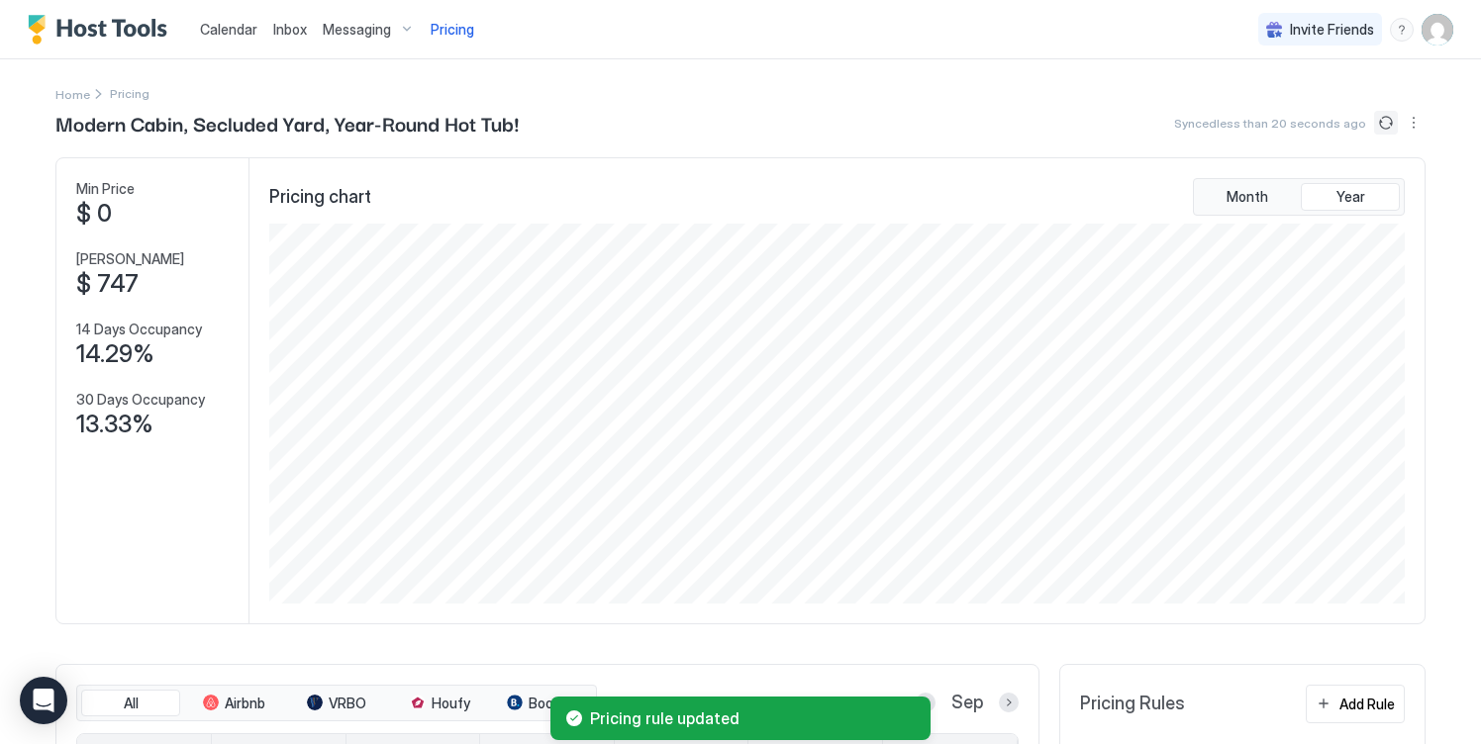
click at [1378, 128] on button "Sync prices" at bounding box center [1386, 123] width 24 height 24
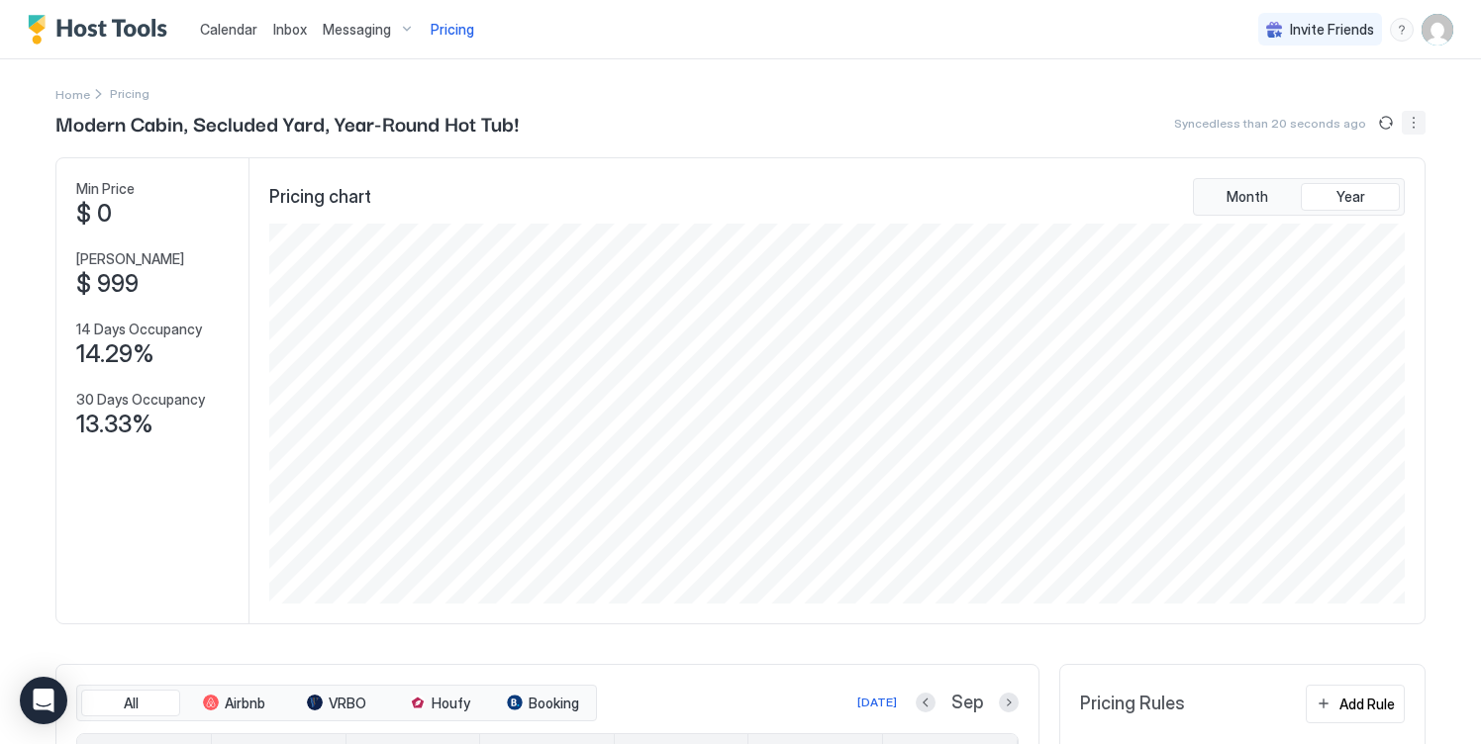
click at [1407, 130] on button "More options" at bounding box center [1413, 123] width 24 height 24
click at [1387, 182] on span "Listing Settings" at bounding box center [1379, 182] width 88 height 15
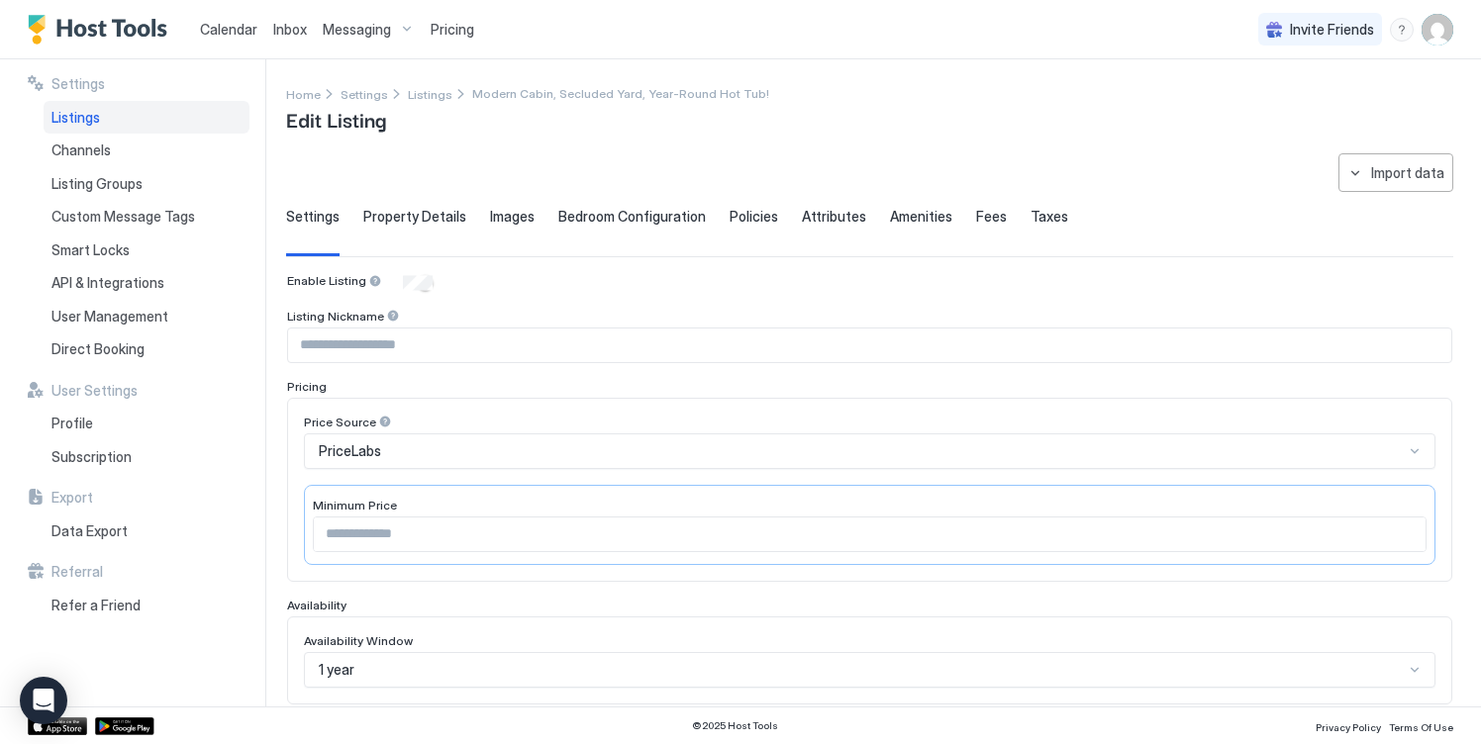
click at [412, 219] on span "Property Details" at bounding box center [414, 217] width 103 height 18
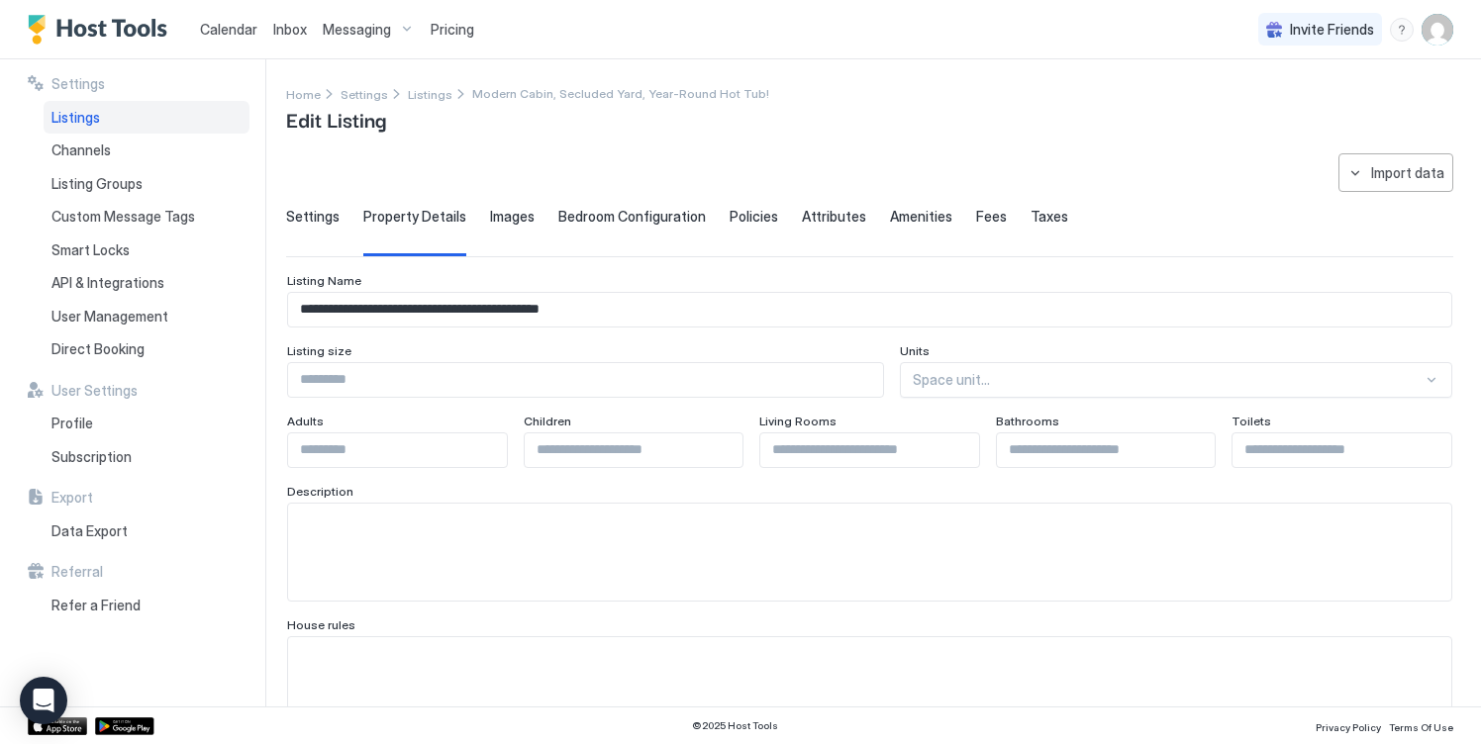
click at [496, 212] on span "Images" at bounding box center [512, 217] width 45 height 18
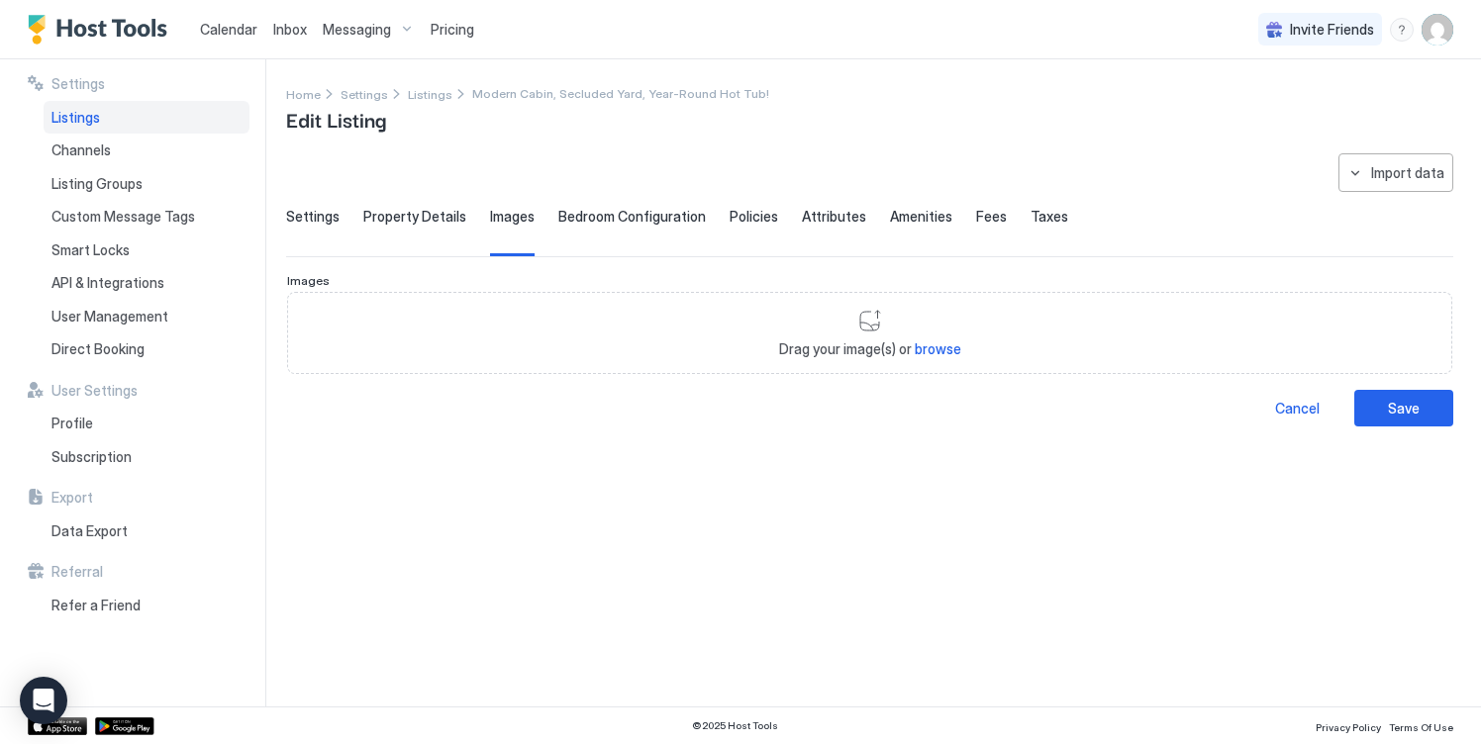
click at [603, 210] on span "Bedroom Configuration" at bounding box center [631, 217] width 147 height 18
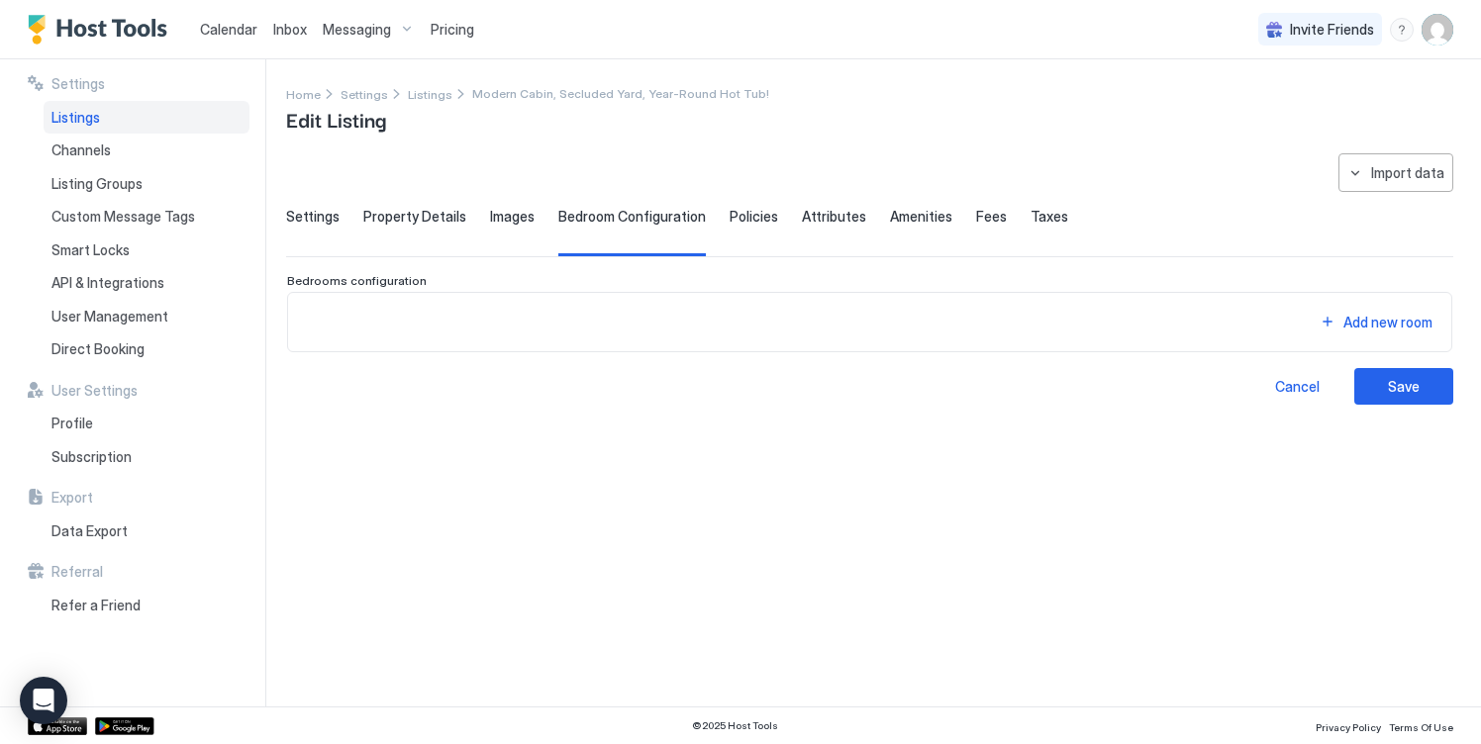
click at [758, 215] on span "Policies" at bounding box center [753, 217] width 48 height 18
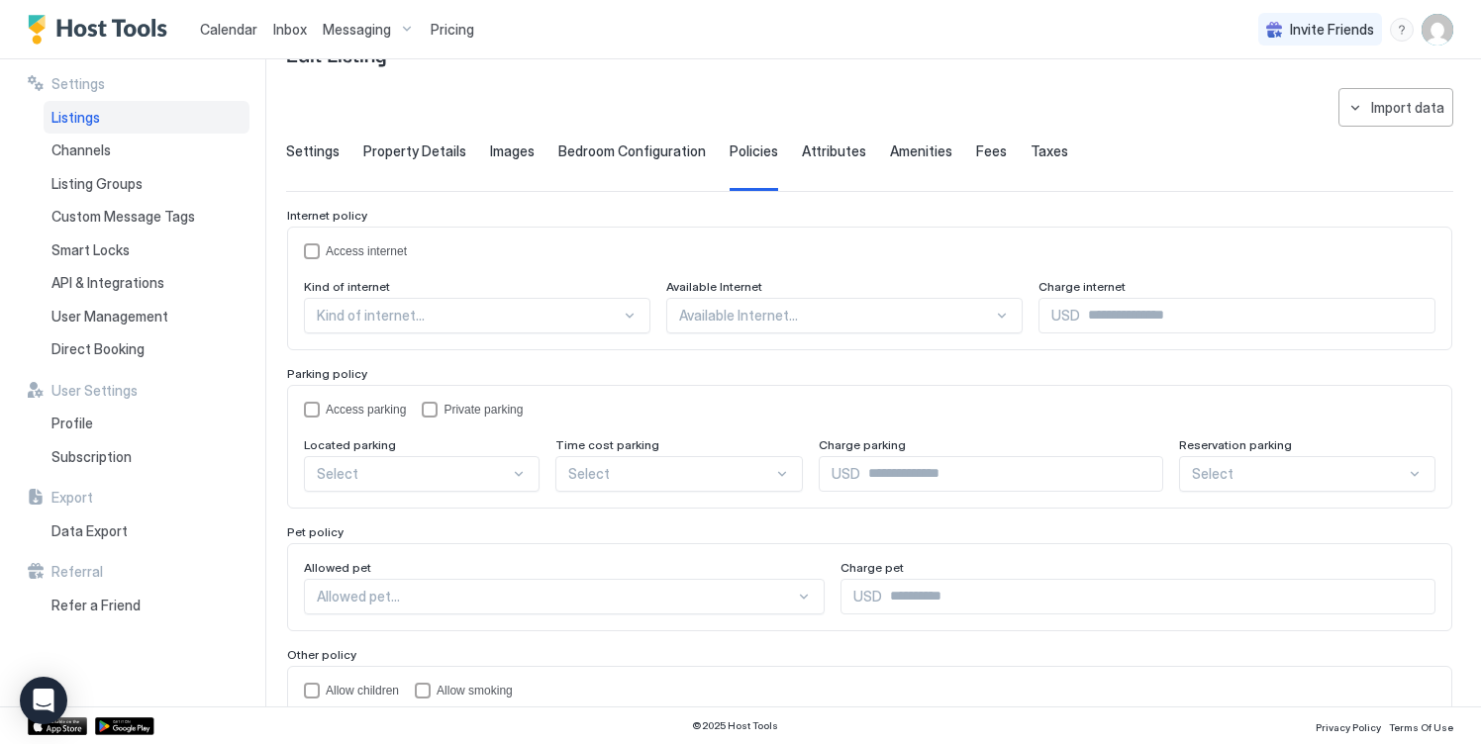
scroll to position [60, 0]
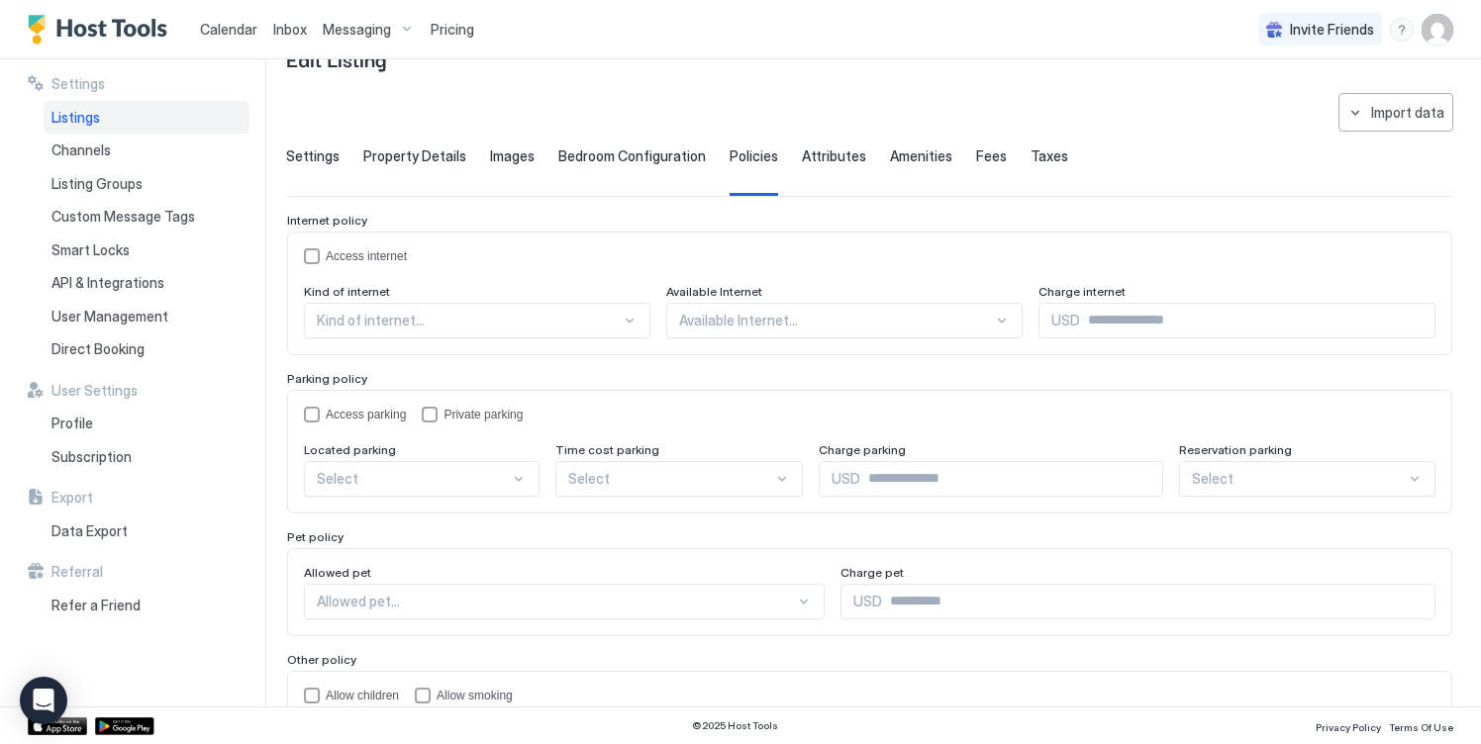
click at [823, 151] on span "Attributes" at bounding box center [834, 156] width 64 height 18
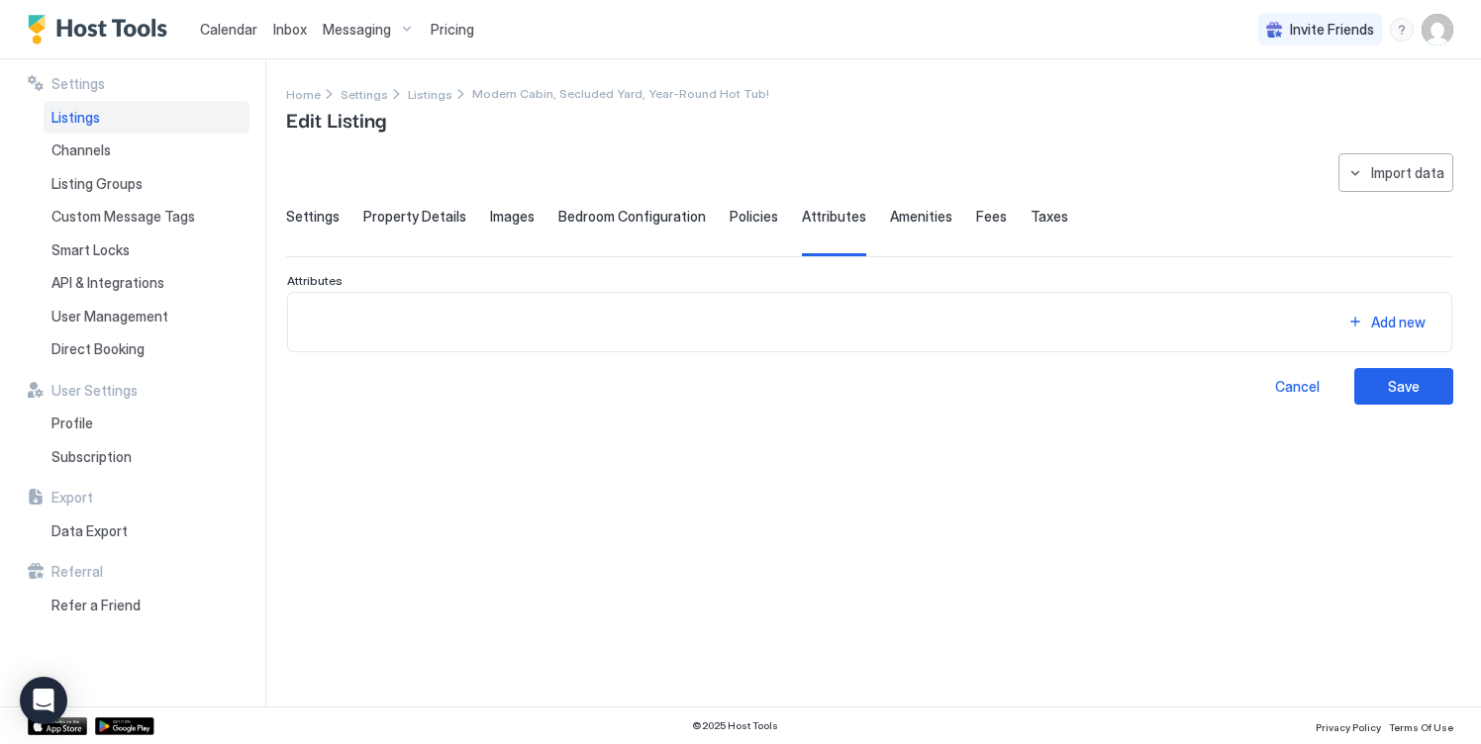
click at [976, 215] on span "Fees" at bounding box center [991, 217] width 31 height 18
click at [894, 227] on div "Amenities" at bounding box center [921, 232] width 62 height 48
click at [1030, 226] on div "Taxes" at bounding box center [1049, 232] width 38 height 48
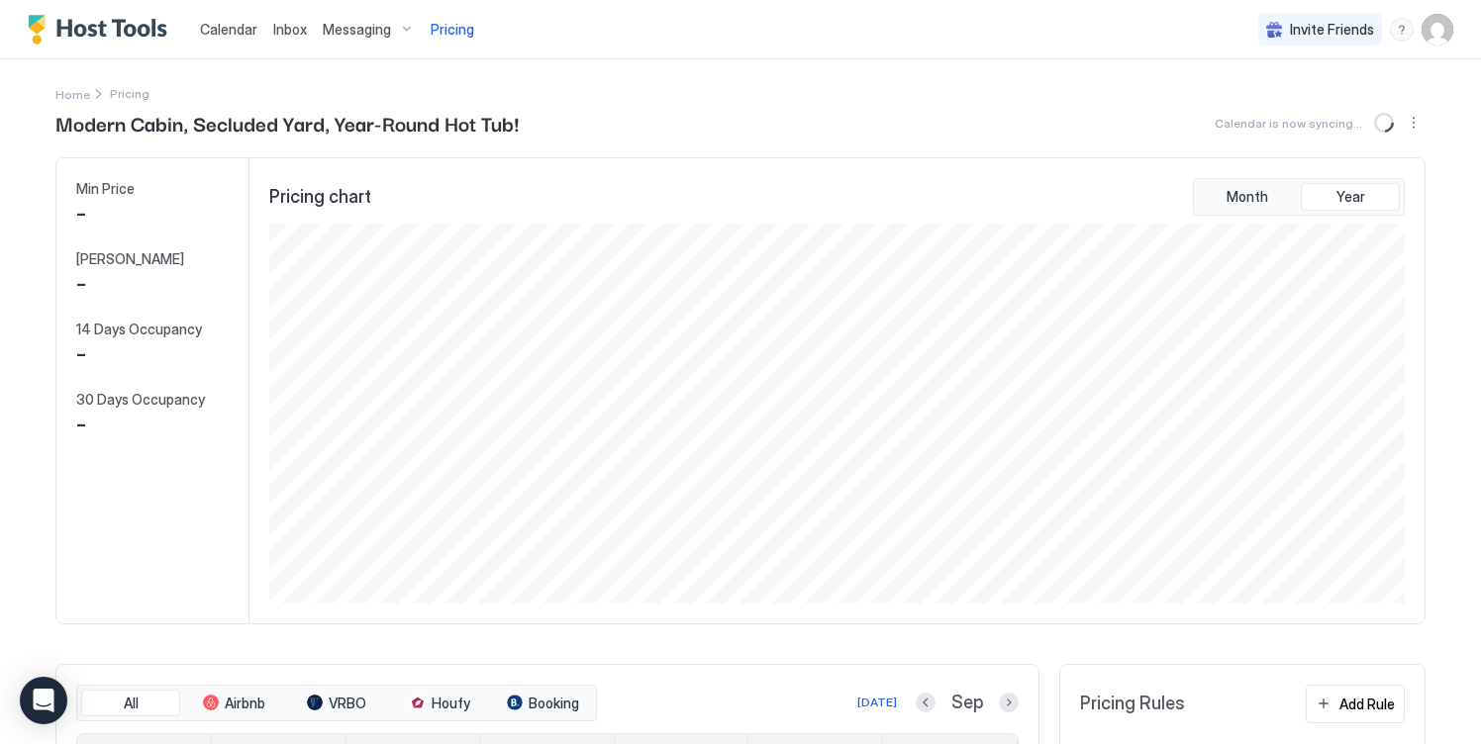
scroll to position [380, 1139]
click at [111, 444] on div "Min Price $ 0 Max Price $ 999 14 Days Occupancy 14.29% 30 Days Occupancy 13.33%" at bounding box center [152, 390] width 193 height 465
click at [125, 418] on span "13.33%" at bounding box center [114, 425] width 77 height 30
click at [124, 313] on div "Min Price $ 0 Max Price $ 999 14 Days Occupancy 14.29% 30 Days Occupancy 13.33%" at bounding box center [152, 390] width 193 height 465
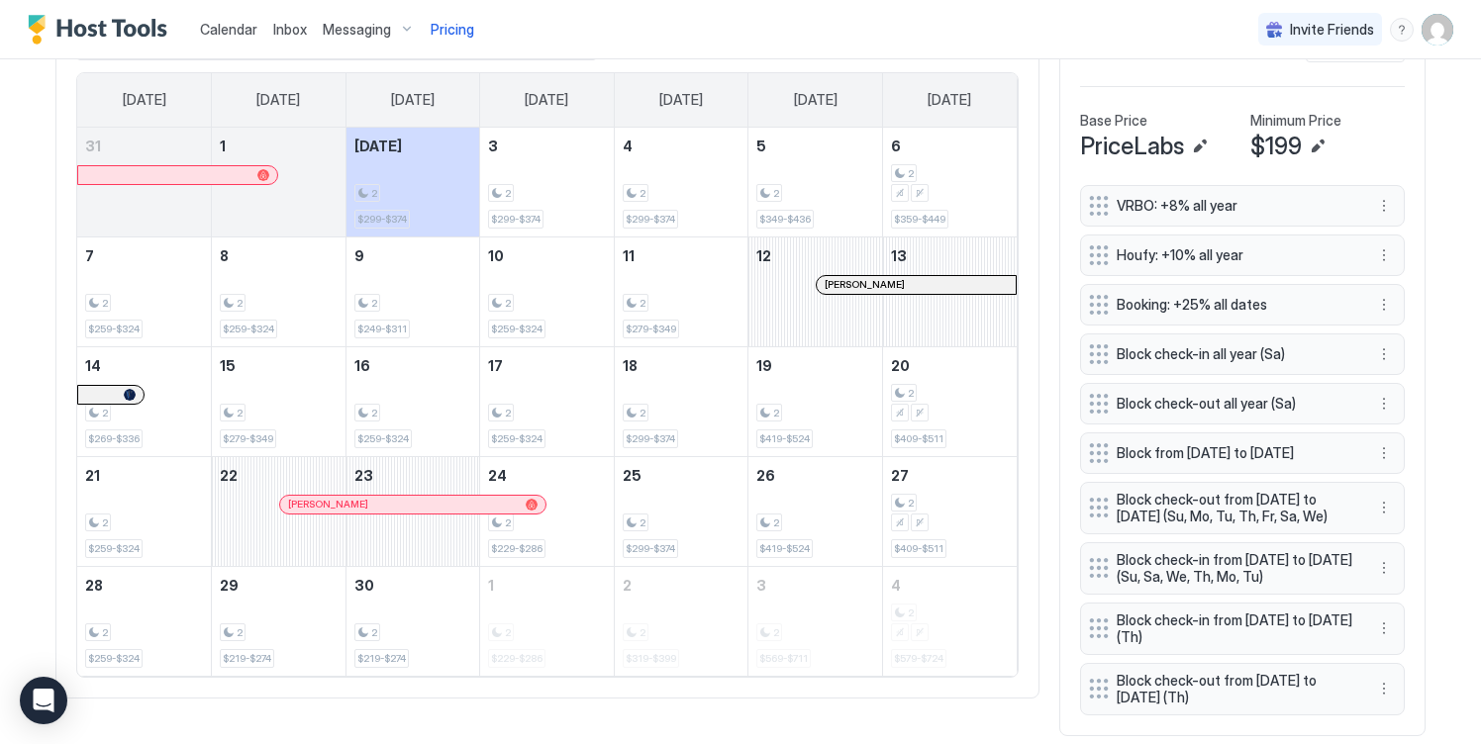
scroll to position [658, 0]
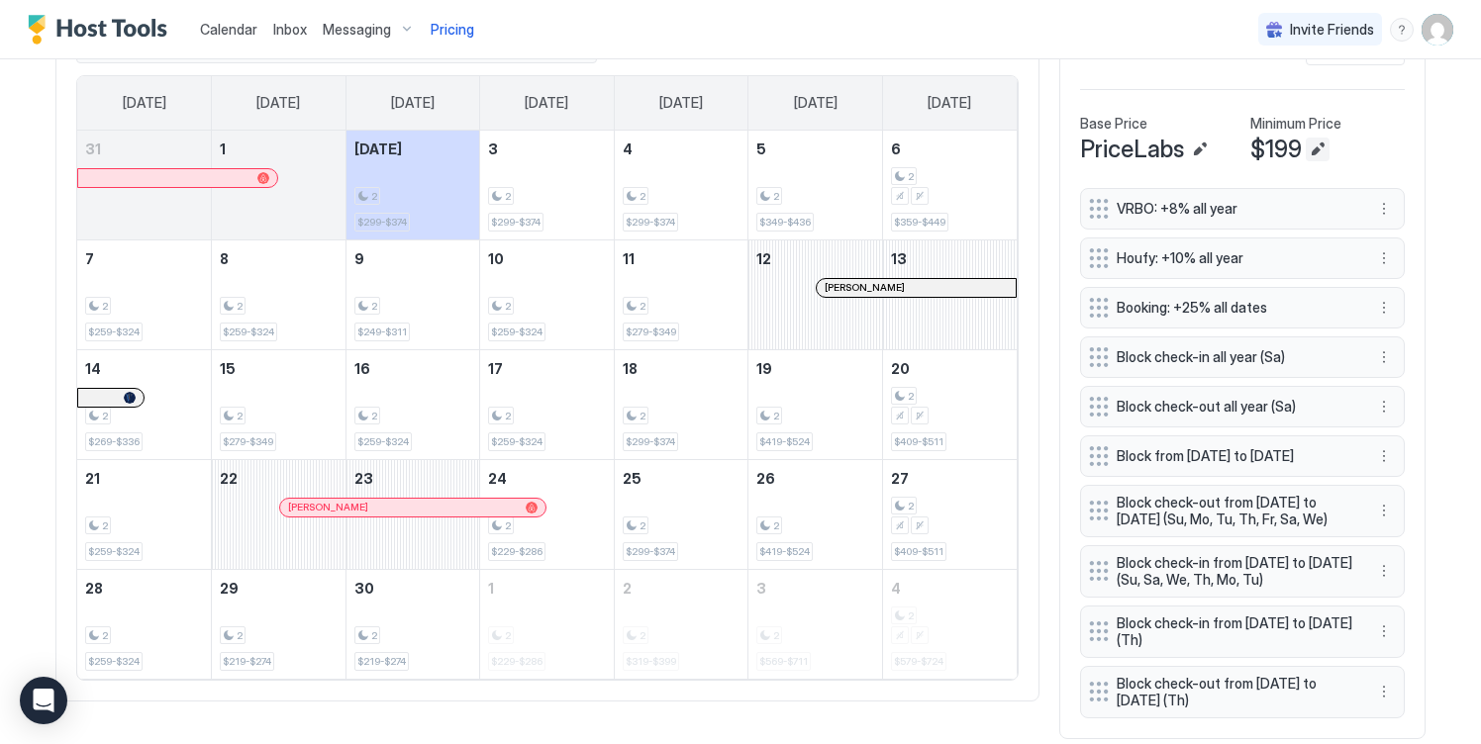
click at [1317, 147] on button "Edit" at bounding box center [1317, 150] width 24 height 24
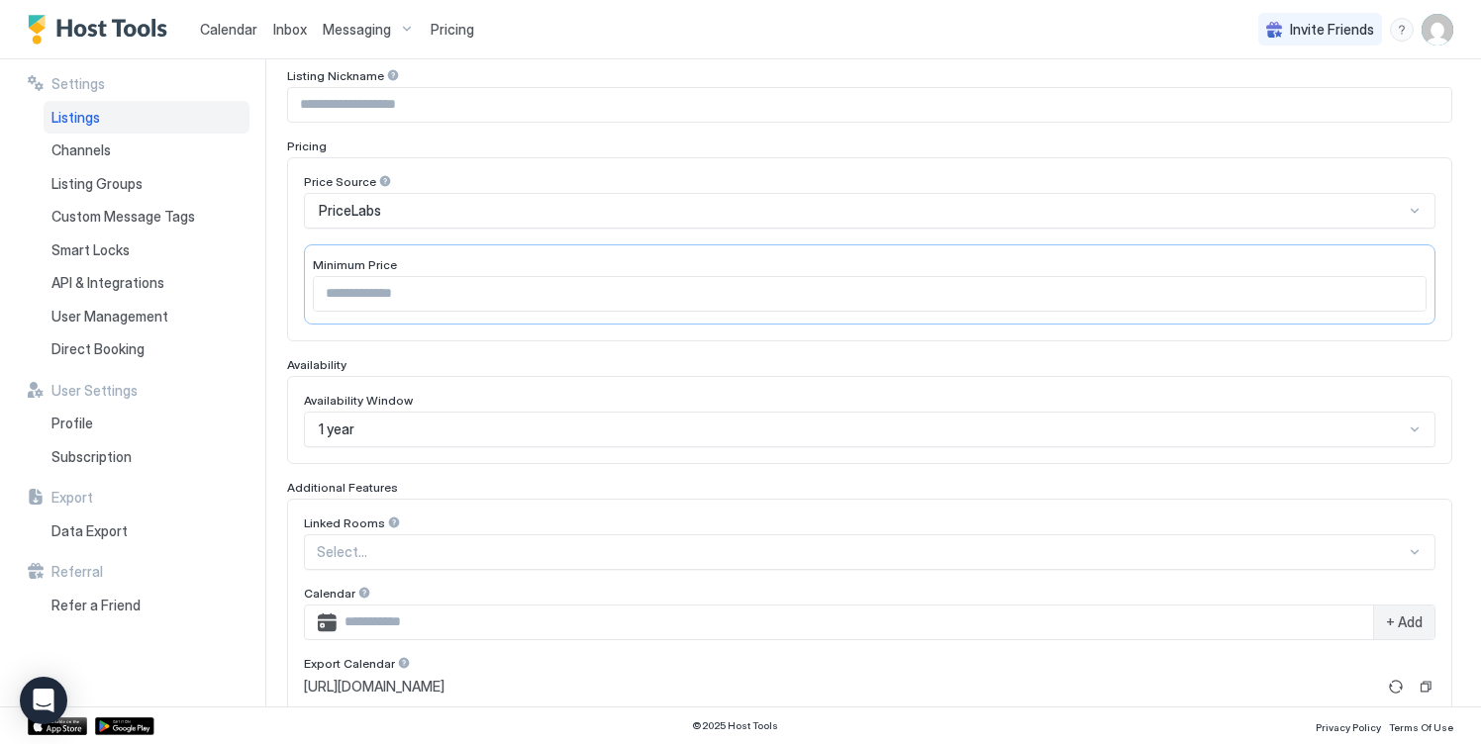
scroll to position [519, 0]
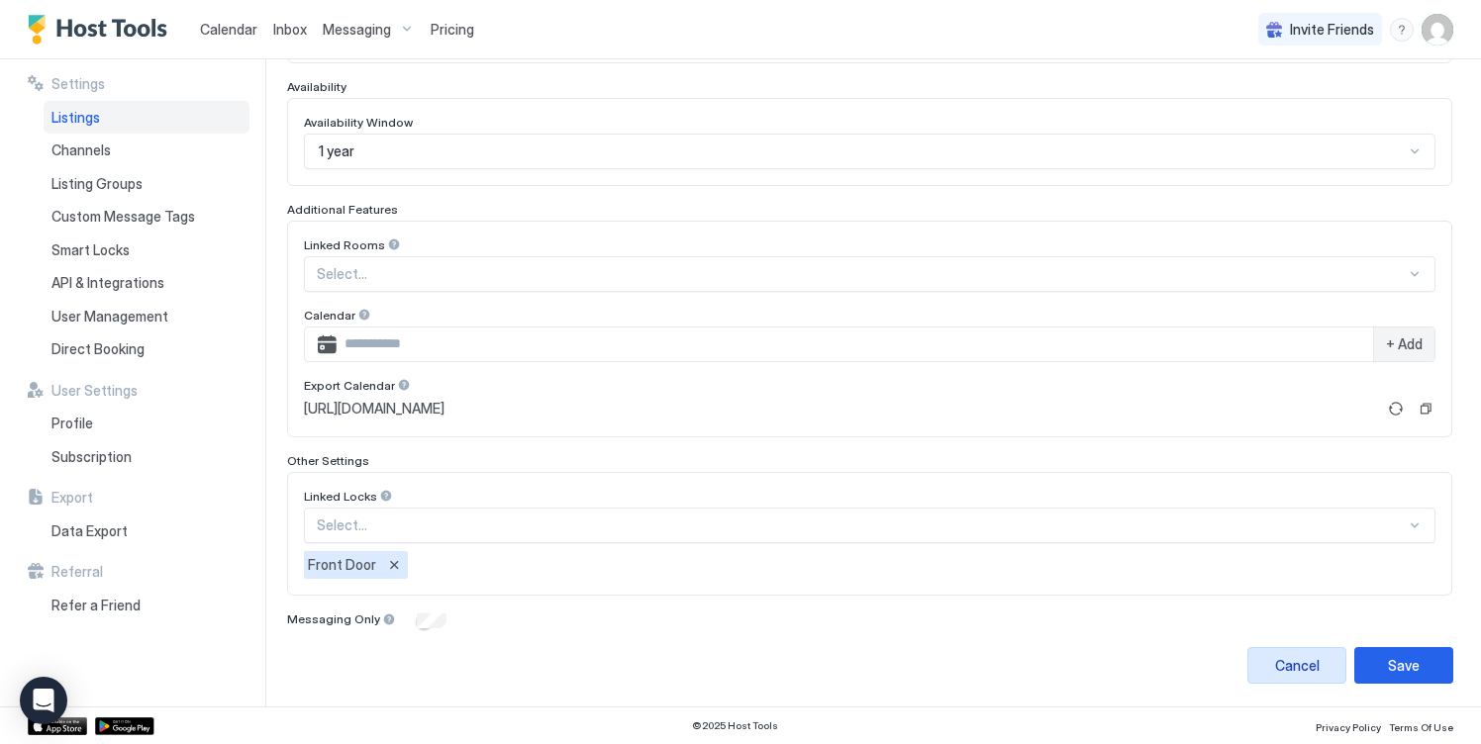
click at [1294, 671] on div "Cancel" at bounding box center [1297, 665] width 45 height 21
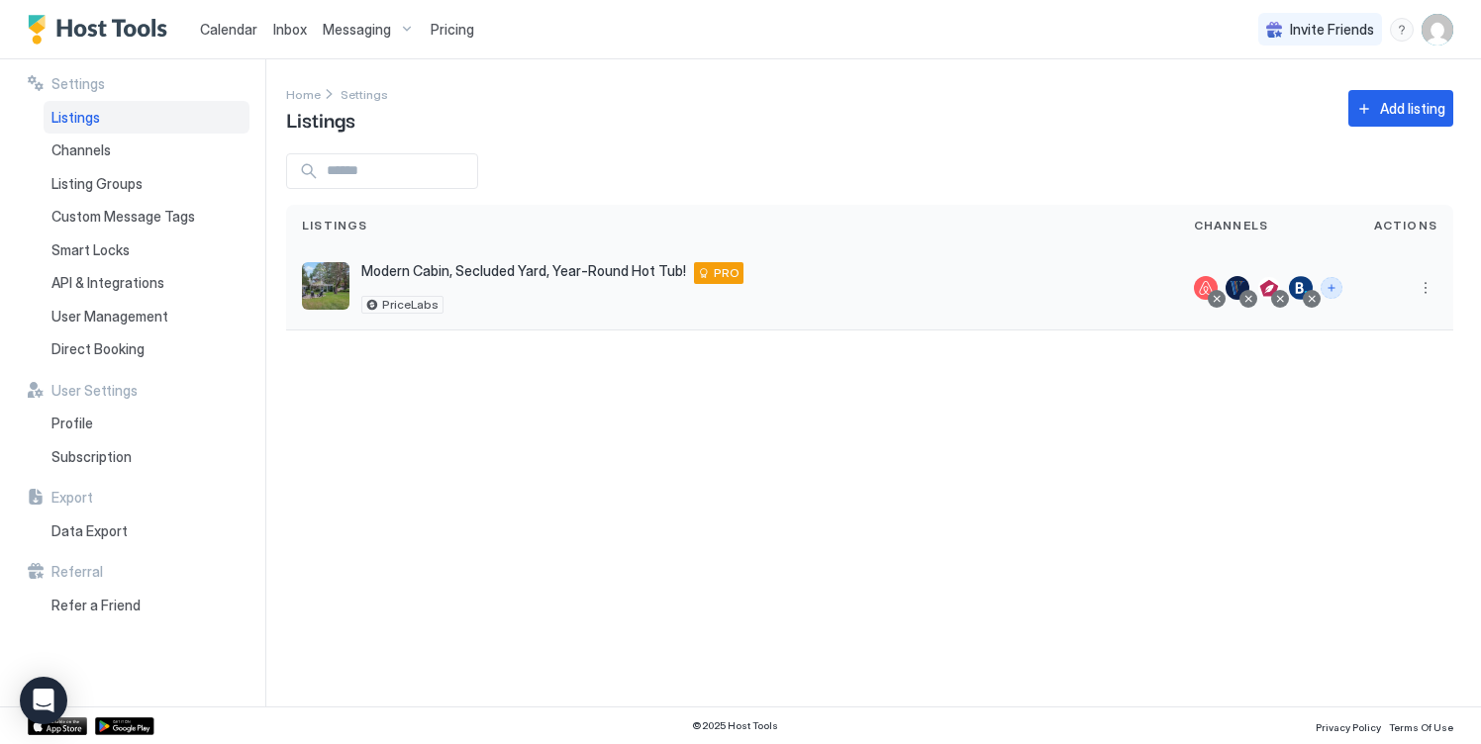
click at [1331, 287] on button "Connect channels" at bounding box center [1331, 288] width 22 height 22
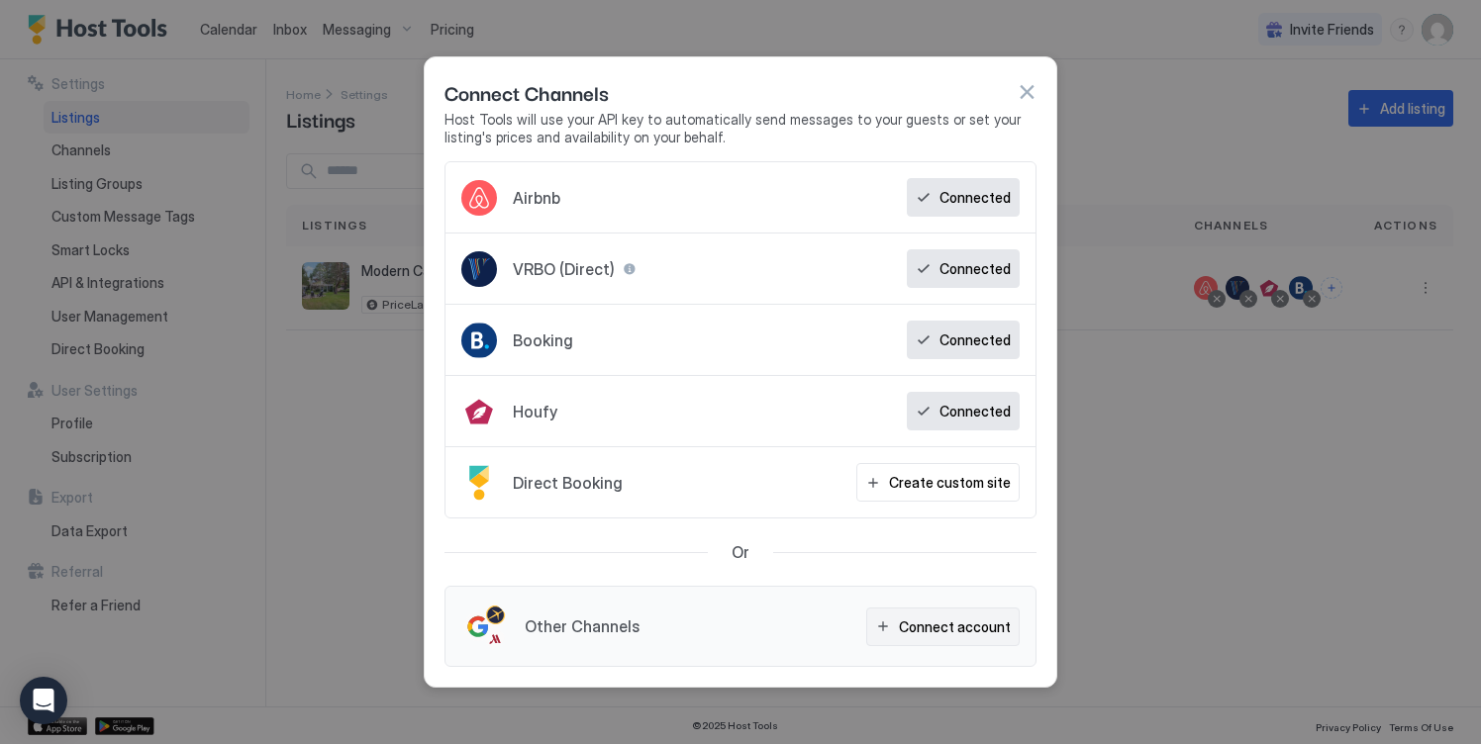
click at [921, 627] on div "Connect account" at bounding box center [955, 627] width 112 height 21
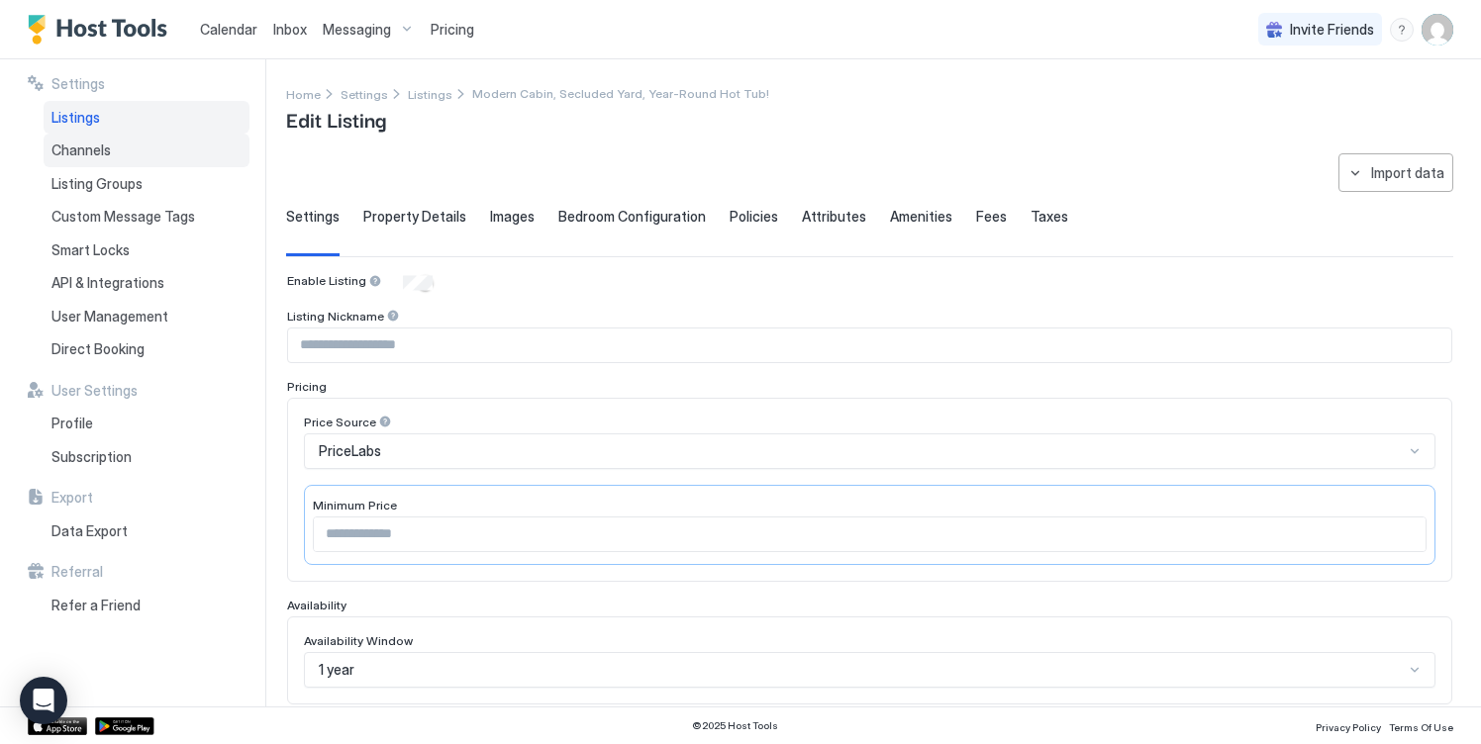
click at [144, 153] on div "Channels" at bounding box center [147, 151] width 206 height 34
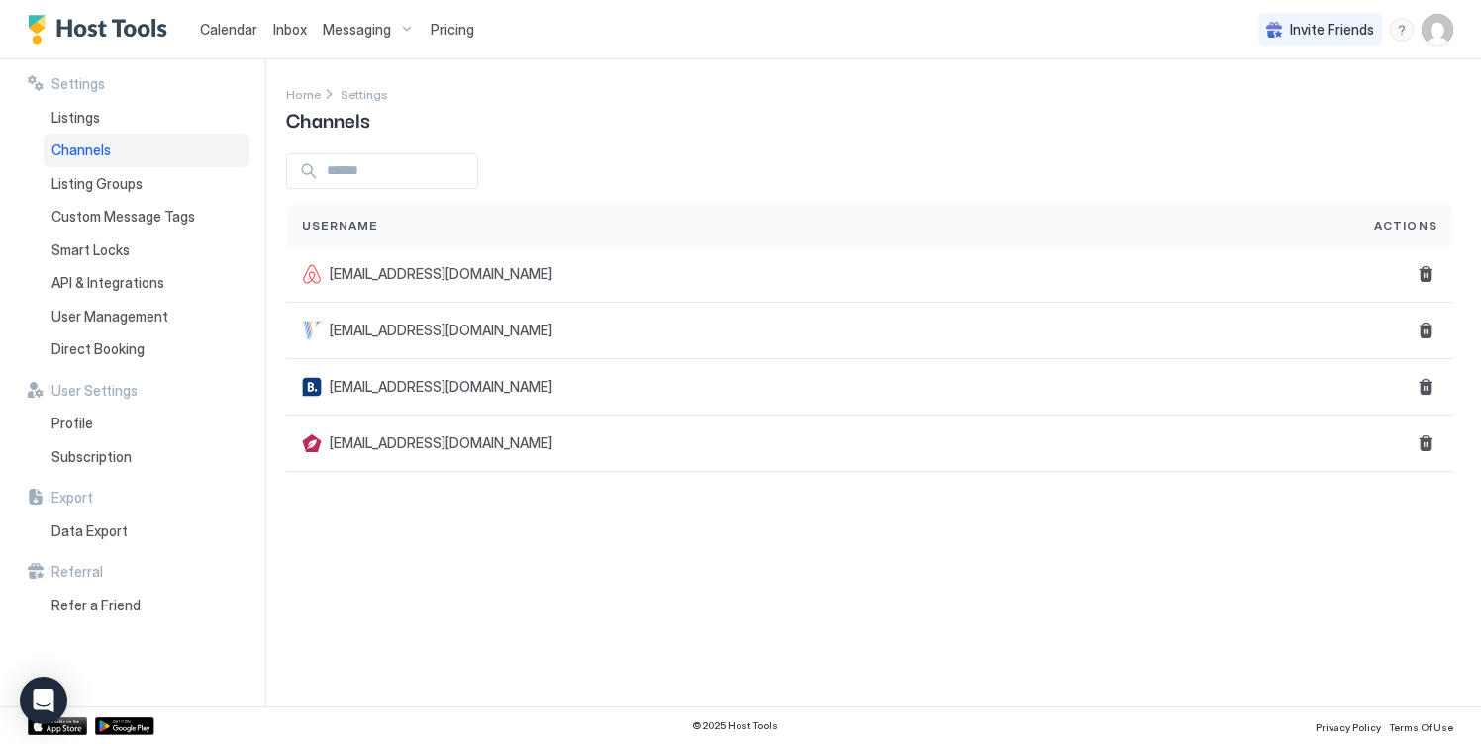
click at [351, 143] on div "Settings Home Settings Channels Username Actions [EMAIL_ADDRESS][DOMAIN_NAME] […" at bounding box center [883, 382] width 1195 height 647
click at [351, 151] on div "Settings Home Settings Channels Username Actions [EMAIL_ADDRESS][DOMAIN_NAME] […" at bounding box center [883, 382] width 1195 height 647
click at [351, 170] on input "Input Field" at bounding box center [398, 171] width 158 height 34
click at [1430, 22] on img "User profile" at bounding box center [1437, 30] width 32 height 32
click at [90, 114] on div at bounding box center [740, 372] width 1481 height 744
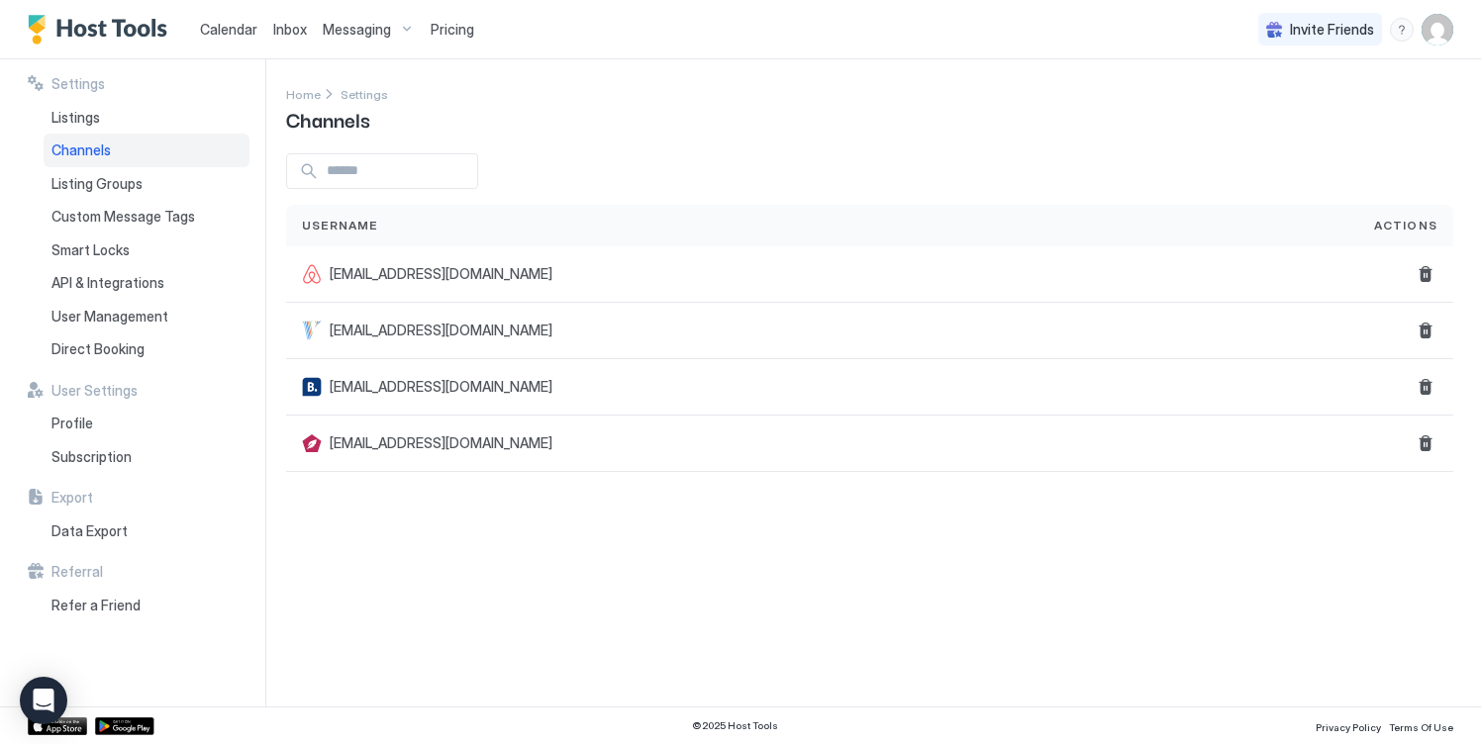
click at [65, 112] on div at bounding box center [740, 372] width 1481 height 744
click at [65, 112] on span "Listings" at bounding box center [75, 118] width 48 height 18
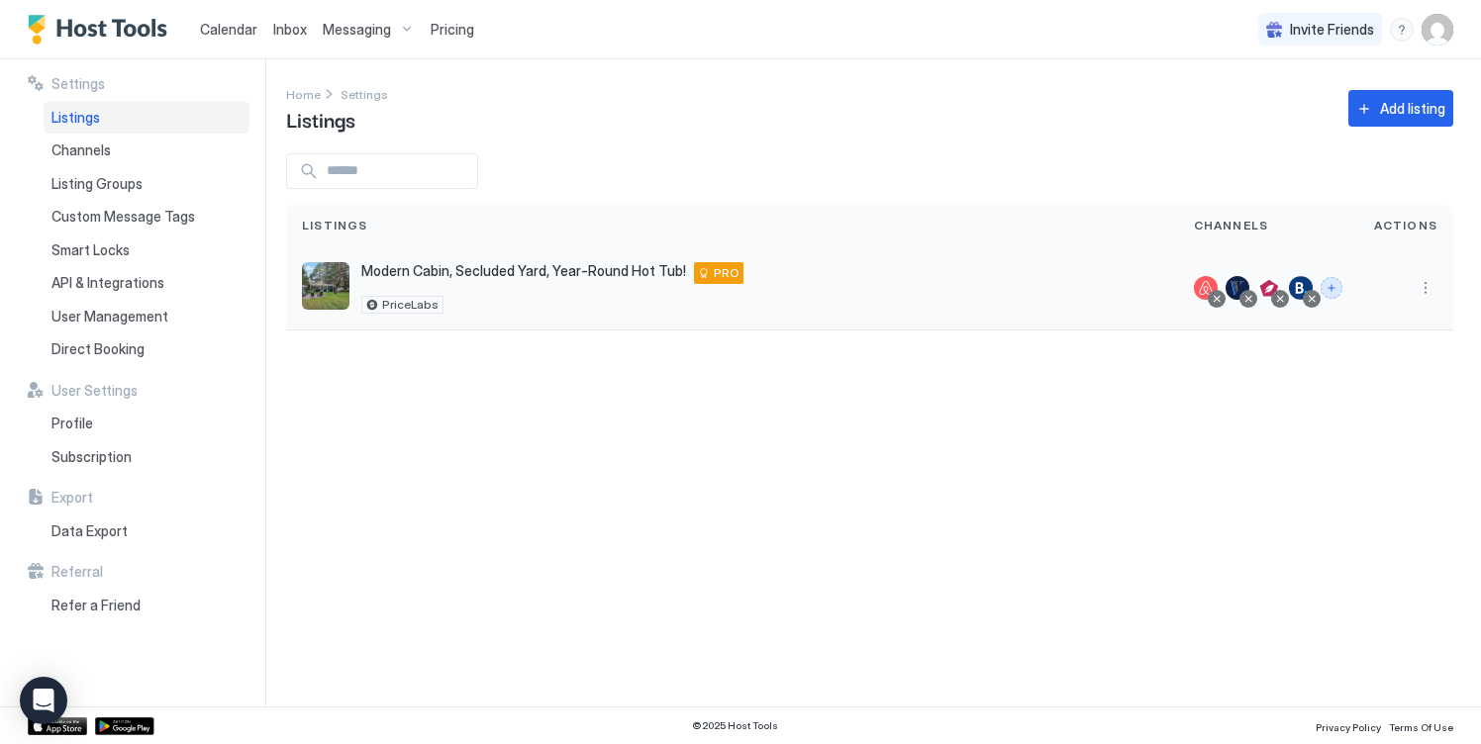
click at [1335, 290] on button "Connect channels" at bounding box center [1331, 288] width 22 height 22
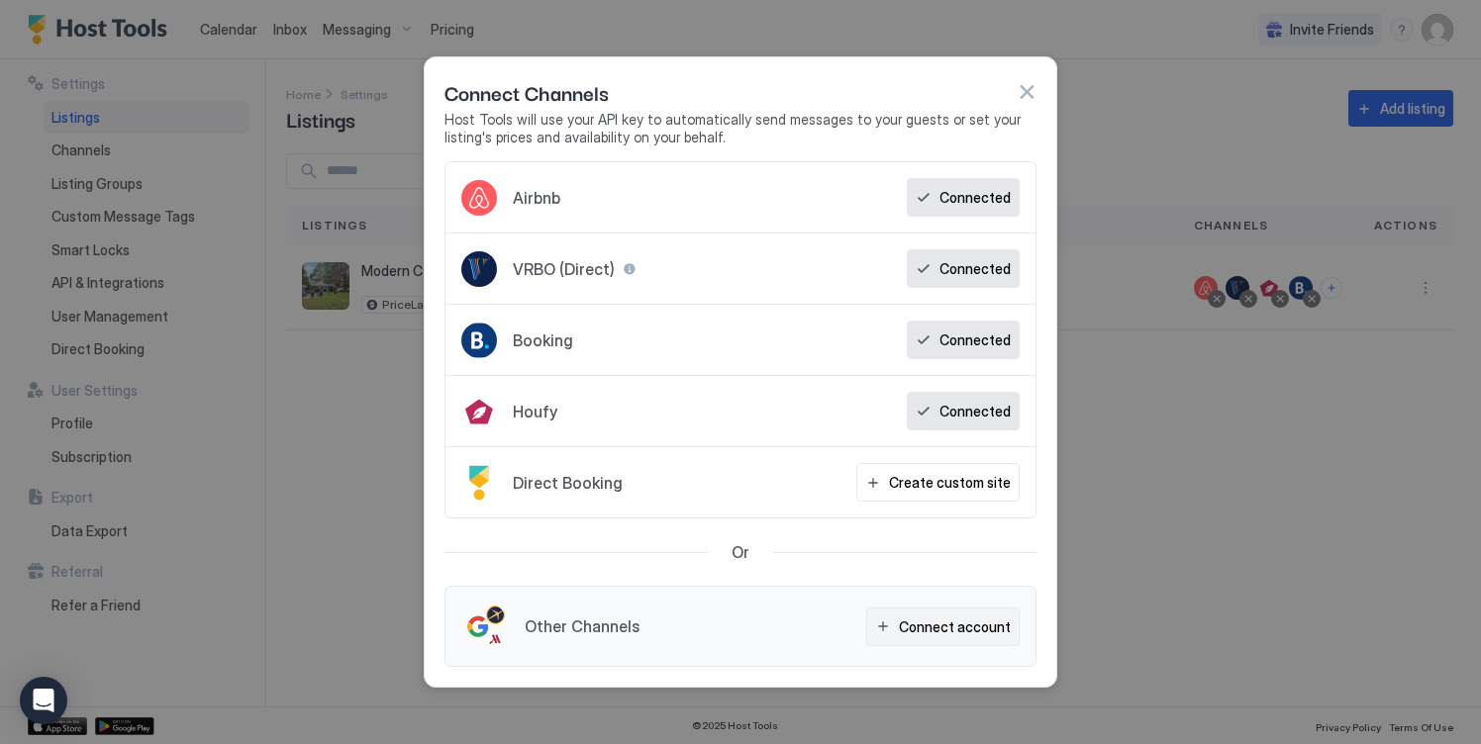
click at [907, 624] on div "Connect account" at bounding box center [955, 627] width 112 height 21
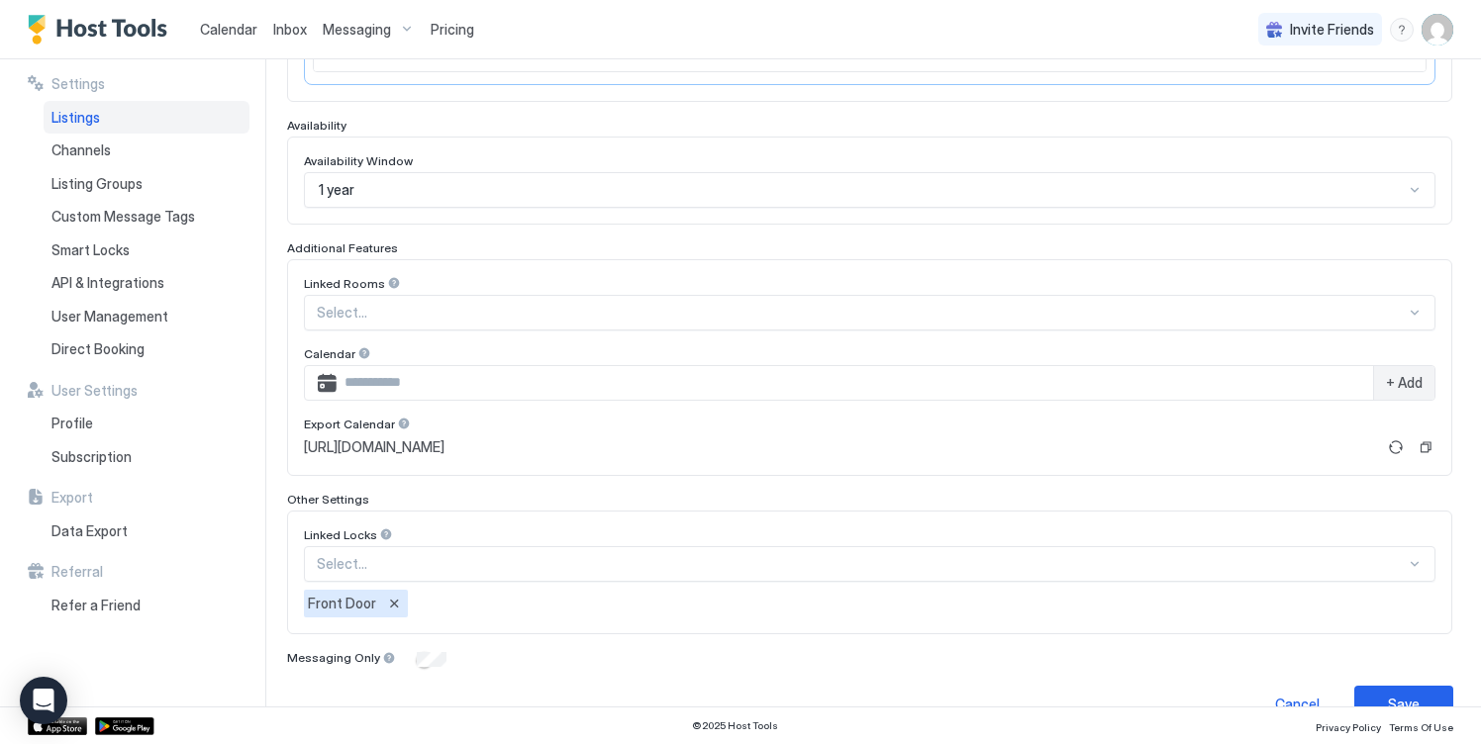
scroll to position [519, 0]
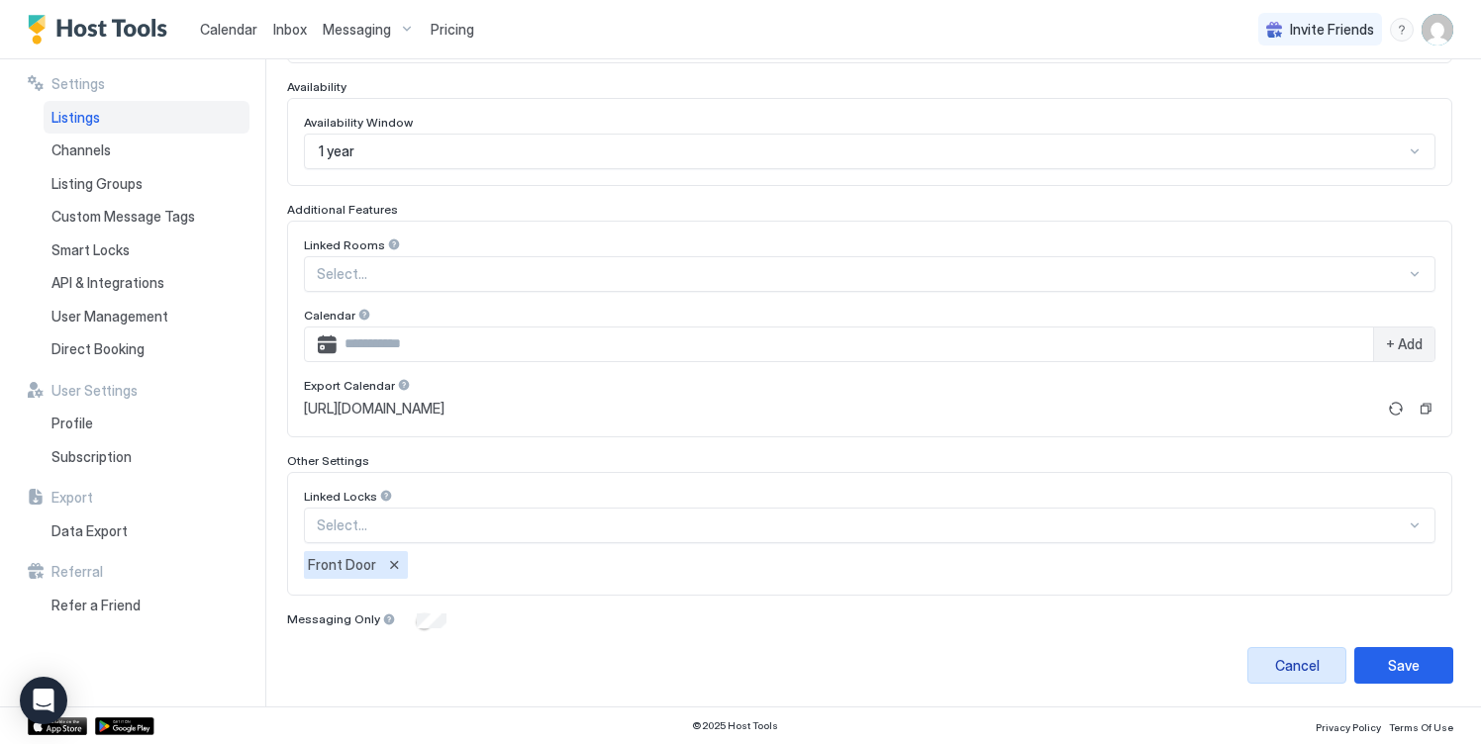
click at [1285, 669] on div "Cancel" at bounding box center [1297, 665] width 45 height 21
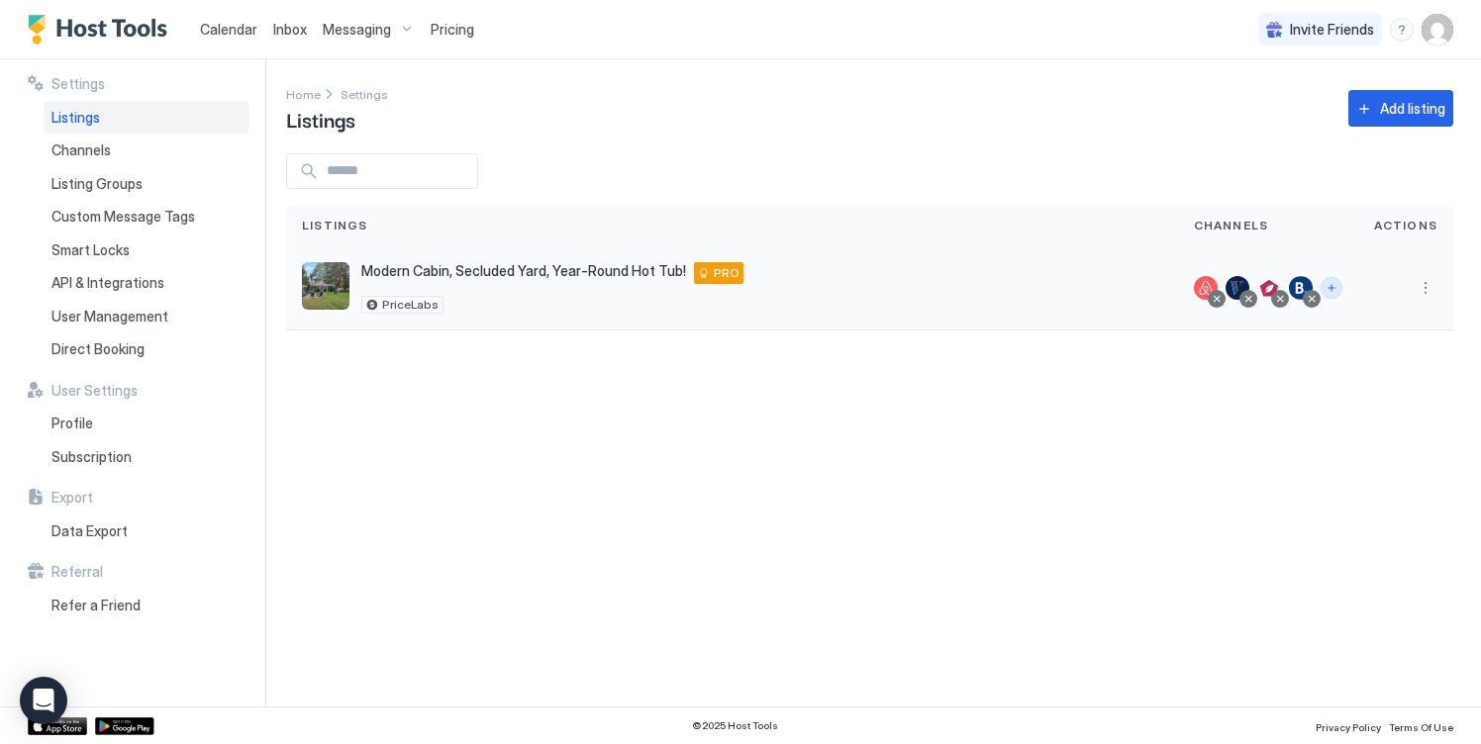
click at [1339, 294] on button "Connect channels" at bounding box center [1331, 288] width 22 height 22
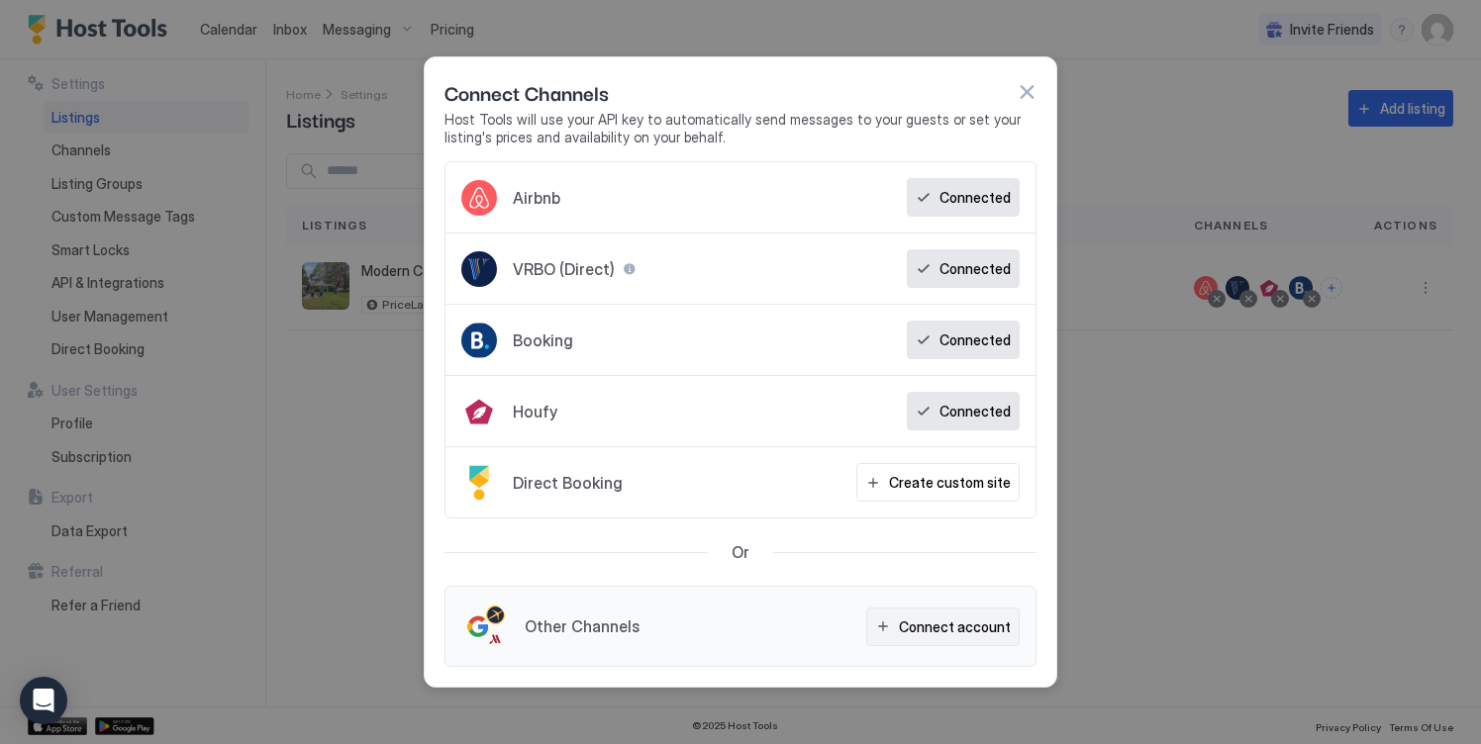
click at [953, 615] on button "Connect account" at bounding box center [942, 627] width 153 height 39
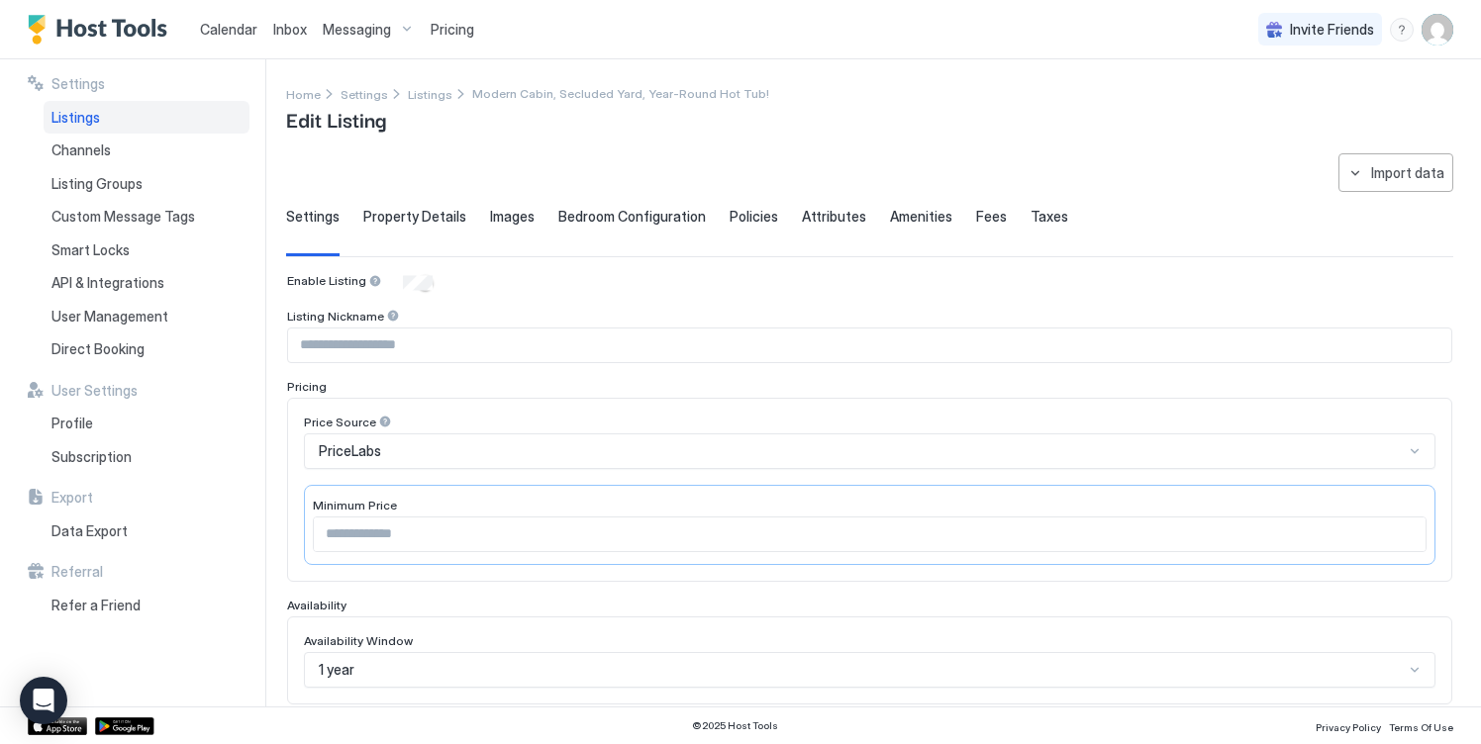
click at [436, 221] on span "Property Details" at bounding box center [414, 217] width 103 height 18
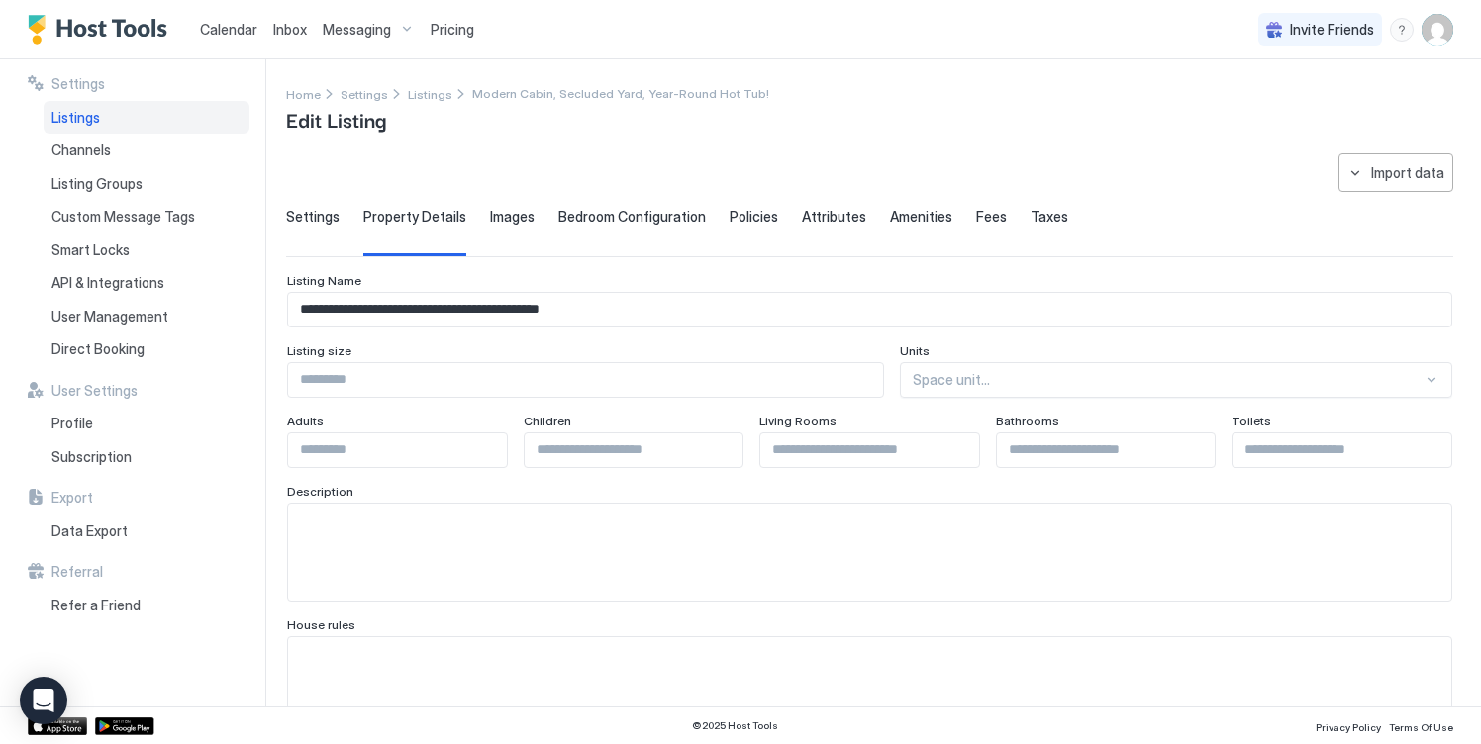
click at [512, 229] on div "Images" at bounding box center [512, 232] width 45 height 48
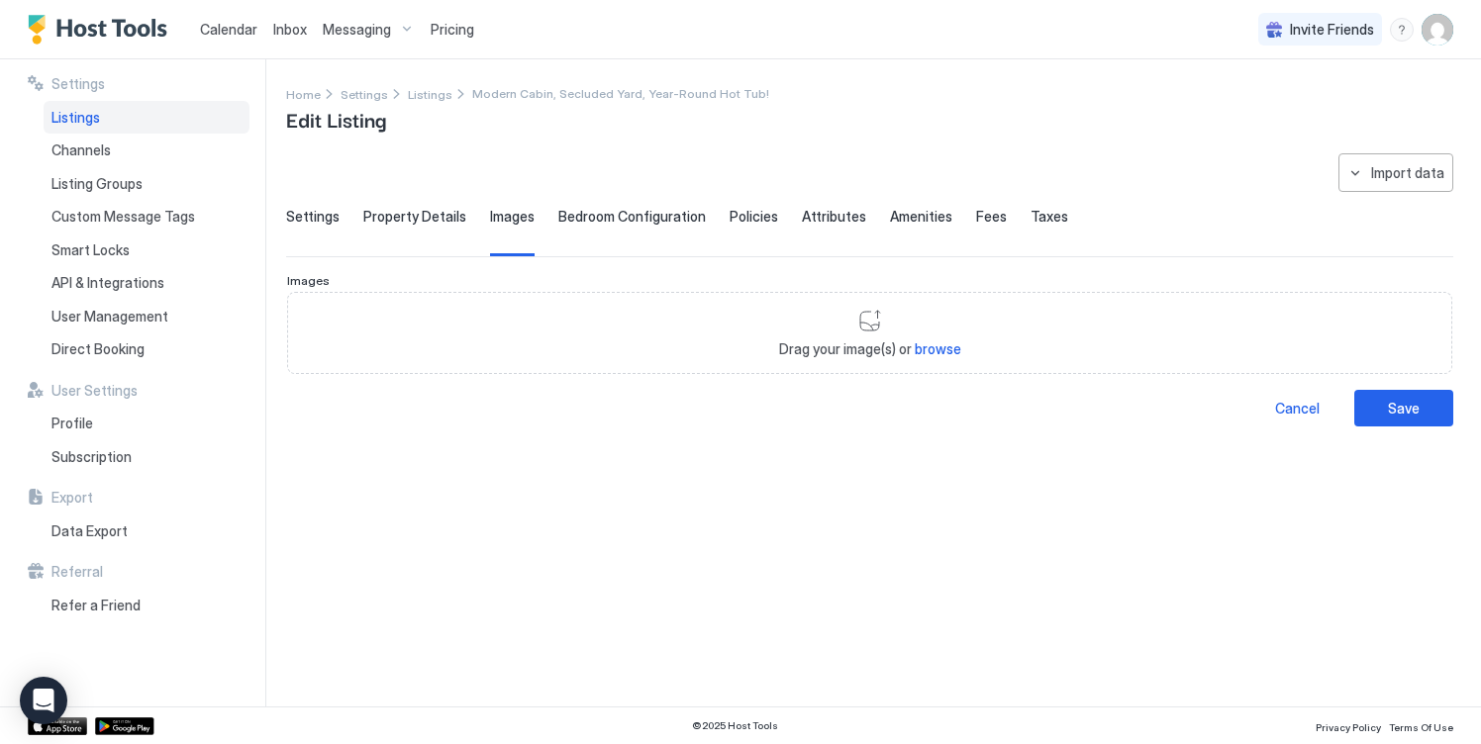
click at [635, 211] on span "Bedroom Configuration" at bounding box center [631, 217] width 147 height 18
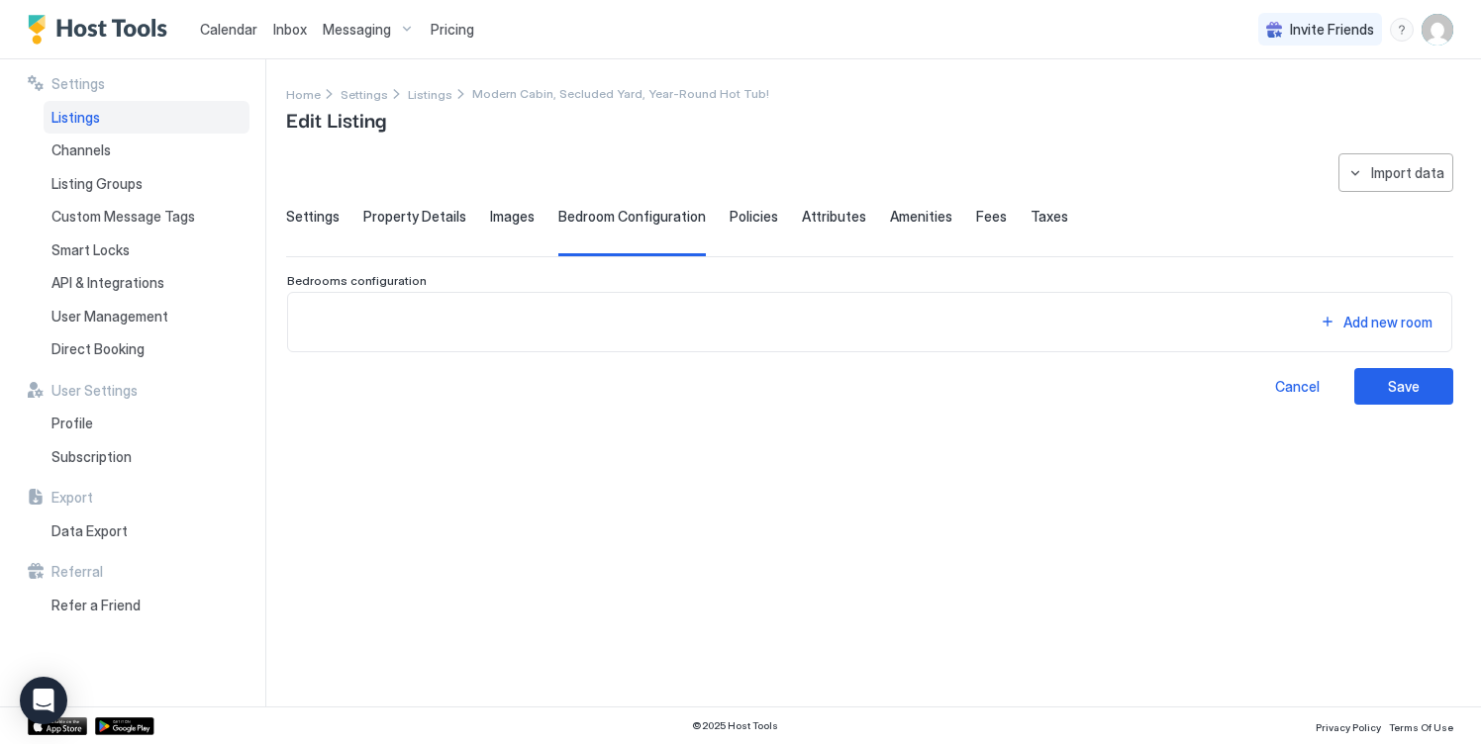
click at [781, 217] on div "Settings Property Details Images Bedroom Configuration Policies Attributes Amen…" at bounding box center [869, 232] width 1167 height 48
